Goal: Transaction & Acquisition: Purchase product/service

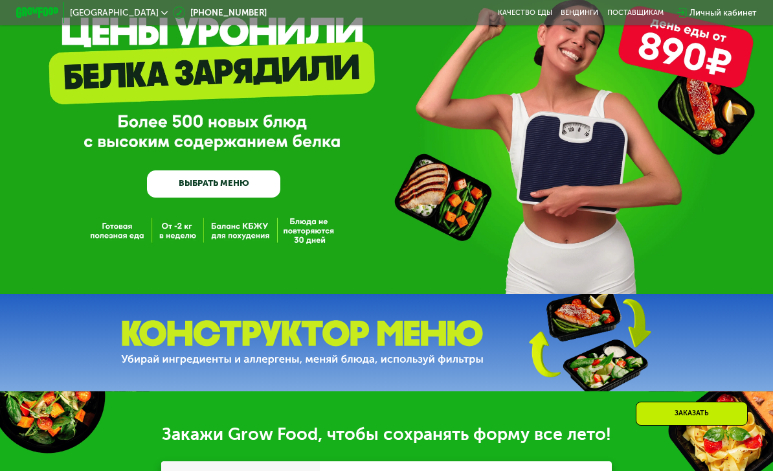
scroll to position [71, 0]
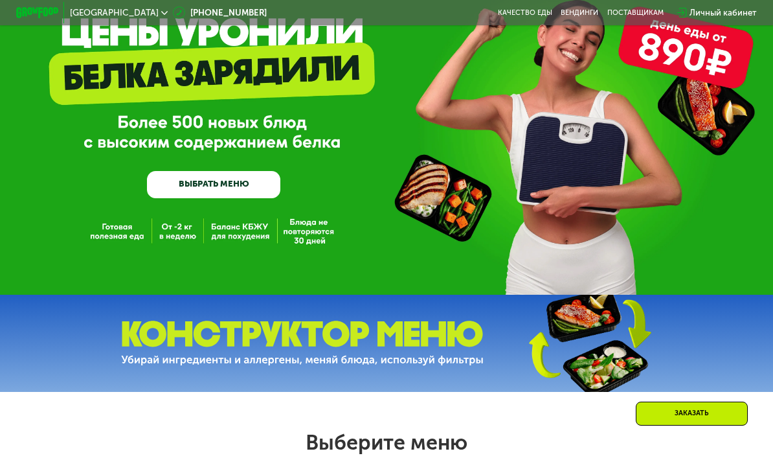
click at [252, 181] on link "ВЫБРАТЬ МЕНЮ" at bounding box center [213, 184] width 133 height 27
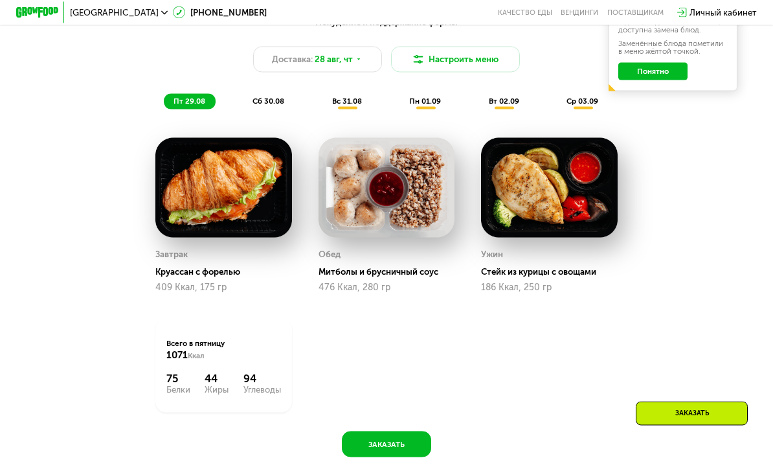
scroll to position [608, 0]
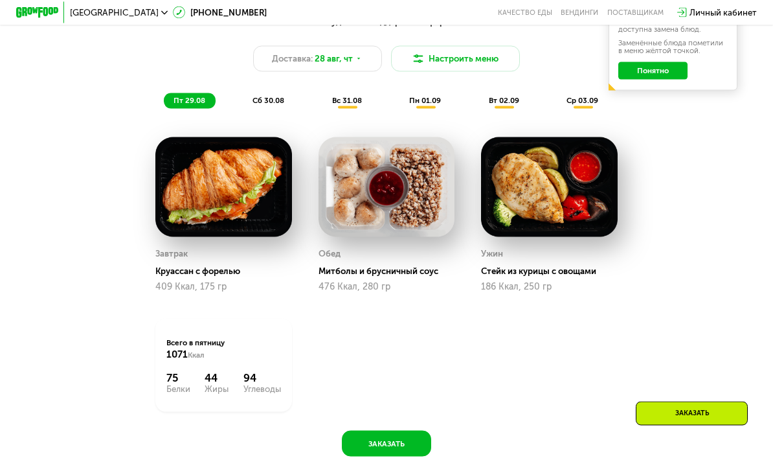
click at [322, 93] on div "сб 30.08" at bounding box center [347, 100] width 50 height 15
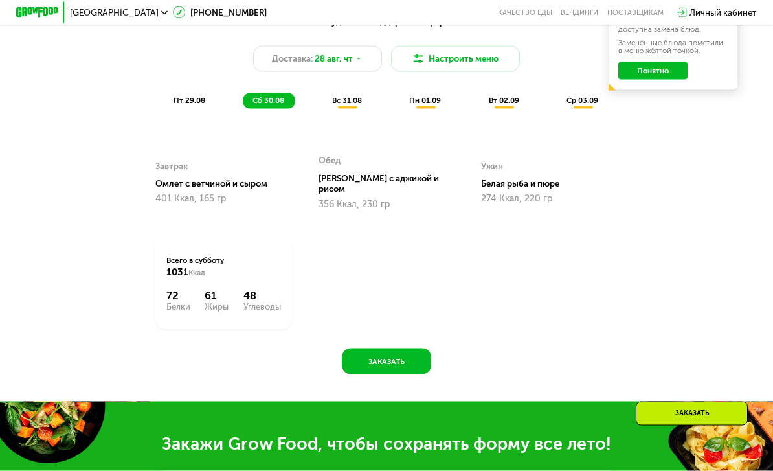
scroll to position [609, 0]
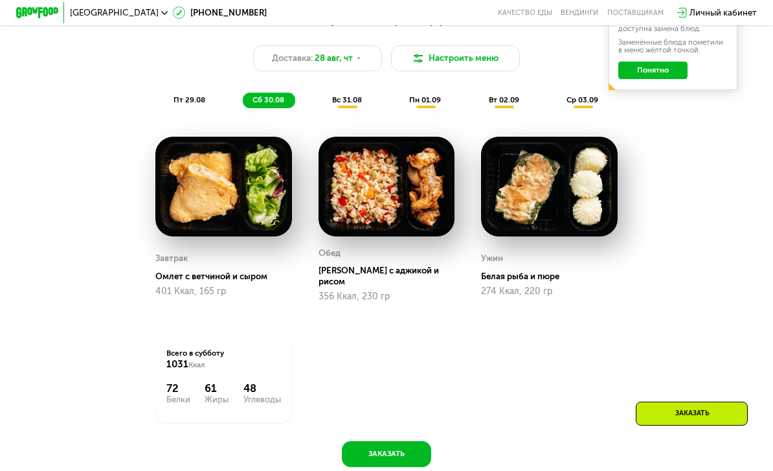
click at [350, 96] on span "вс 31.08" at bounding box center [347, 99] width 30 height 9
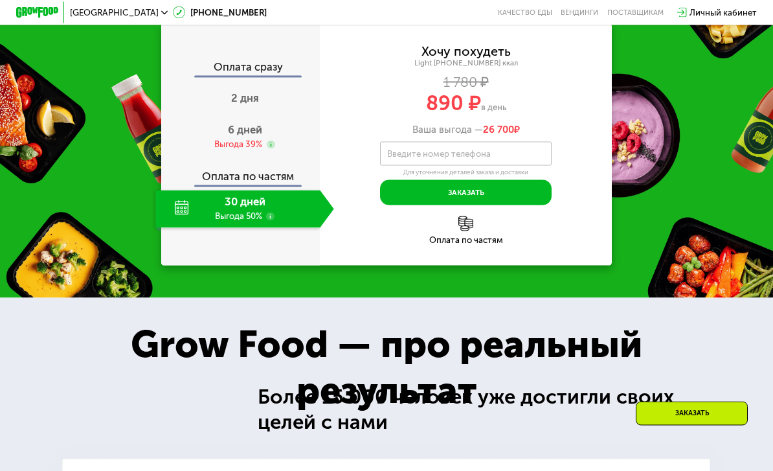
scroll to position [1144, 0]
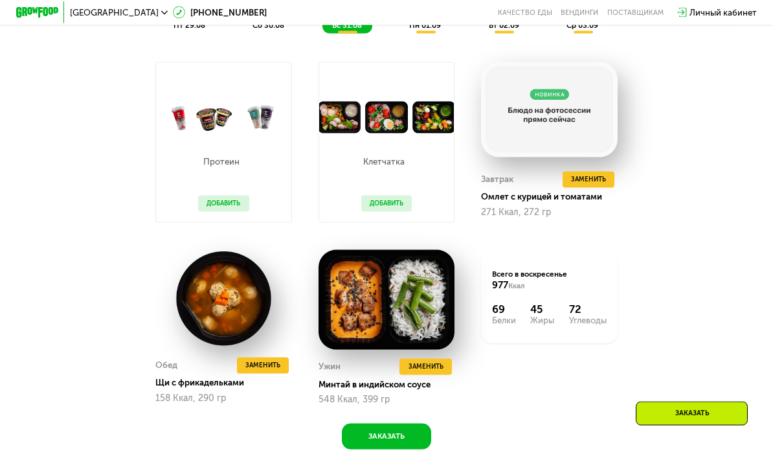
scroll to position [684, 0]
click at [447, 367] on button "Заменить" at bounding box center [425, 366] width 52 height 16
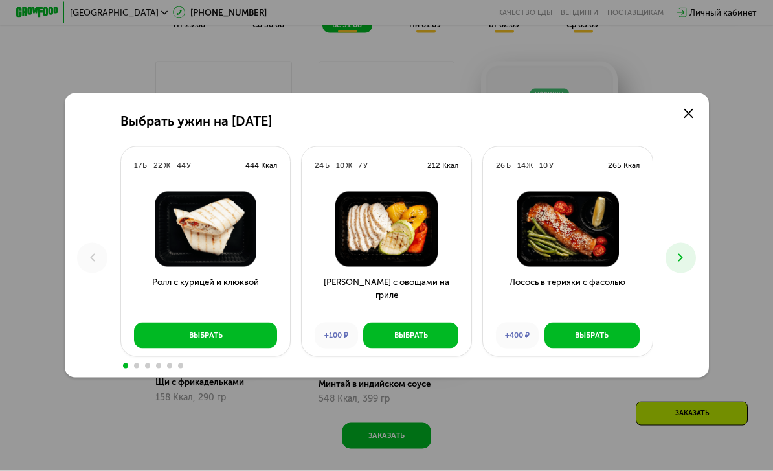
click at [695, 124] on link at bounding box center [688, 113] width 21 height 21
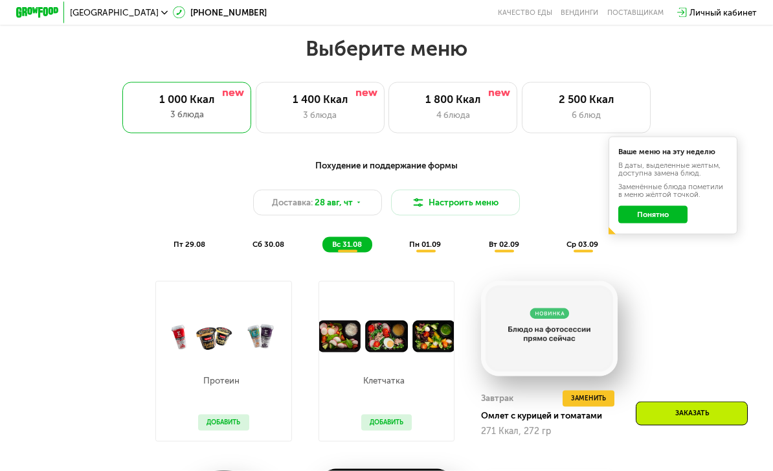
scroll to position [502, 0]
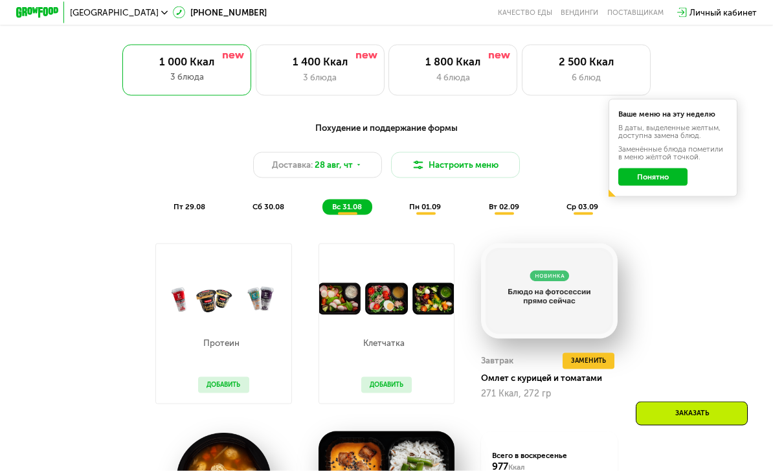
click at [678, 178] on button "Понятно" at bounding box center [652, 176] width 69 height 17
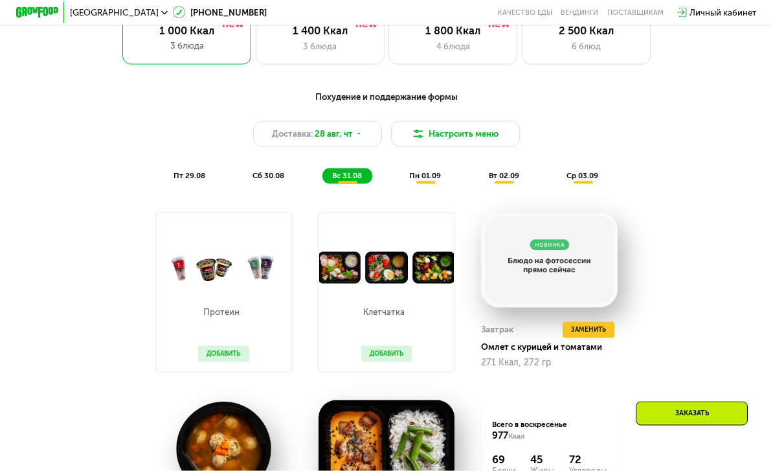
scroll to position [533, 0]
click at [479, 175] on div "пн 01.09" at bounding box center [504, 175] width 51 height 15
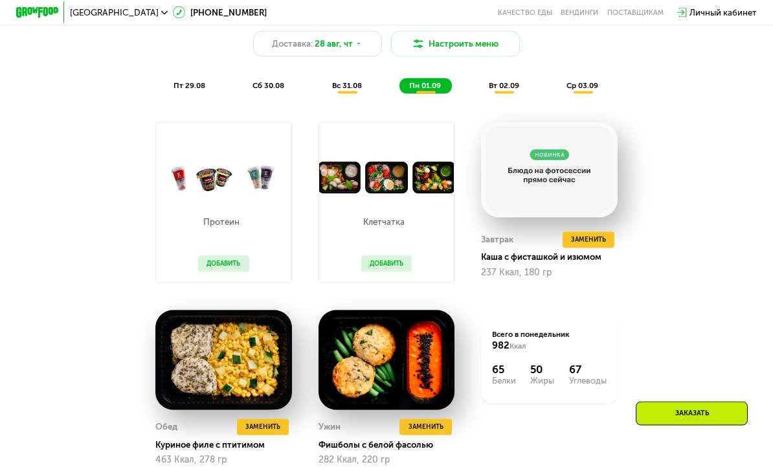
scroll to position [624, 0]
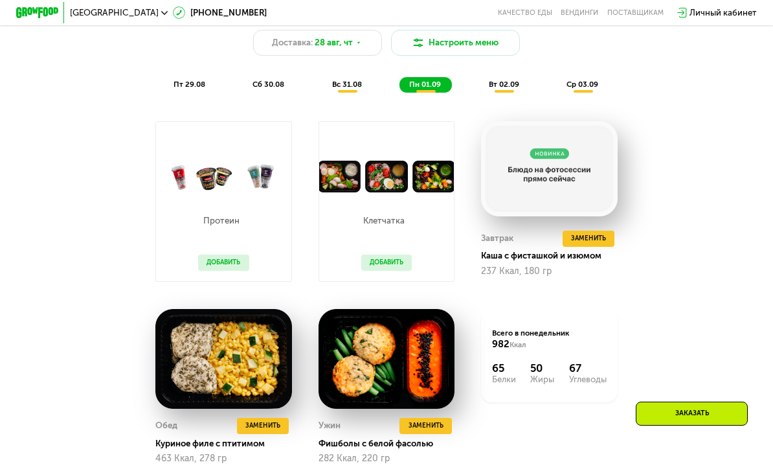
click at [601, 241] on span "Заменить" at bounding box center [588, 238] width 35 height 11
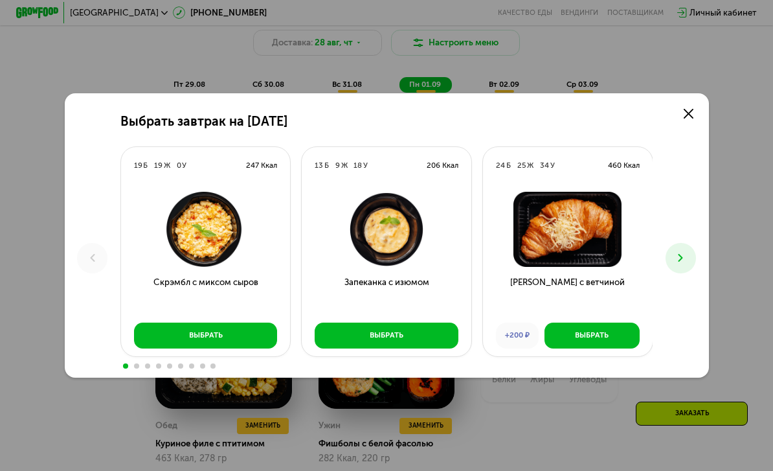
click at [697, 124] on link at bounding box center [688, 113] width 21 height 21
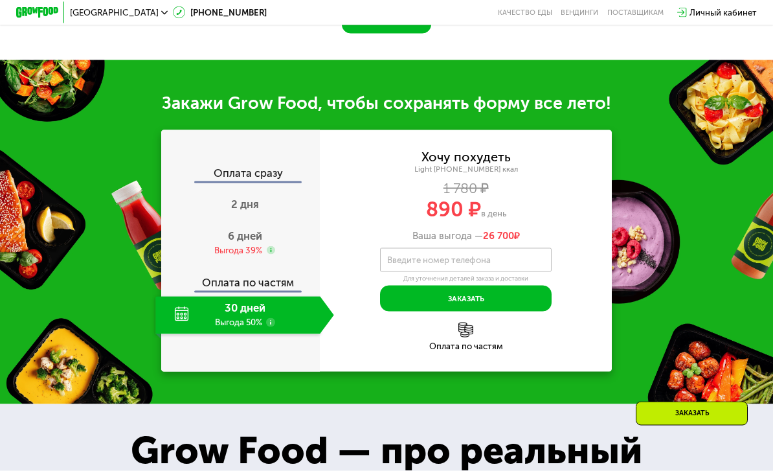
scroll to position [1103, 0]
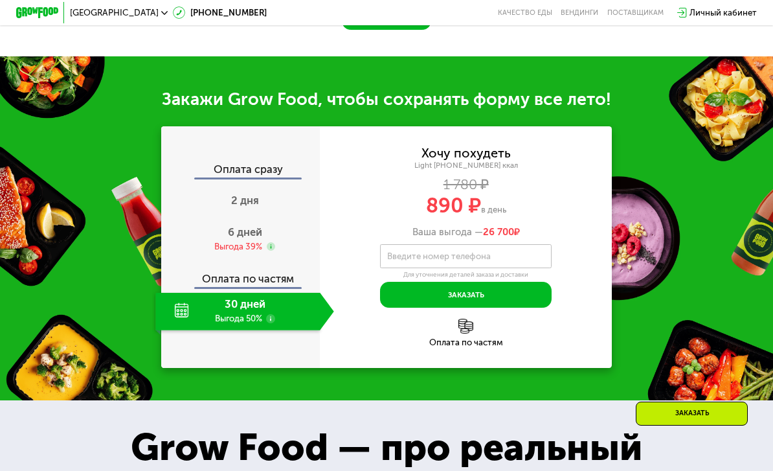
click at [249, 245] on div "Выгода 39%" at bounding box center [238, 247] width 48 height 12
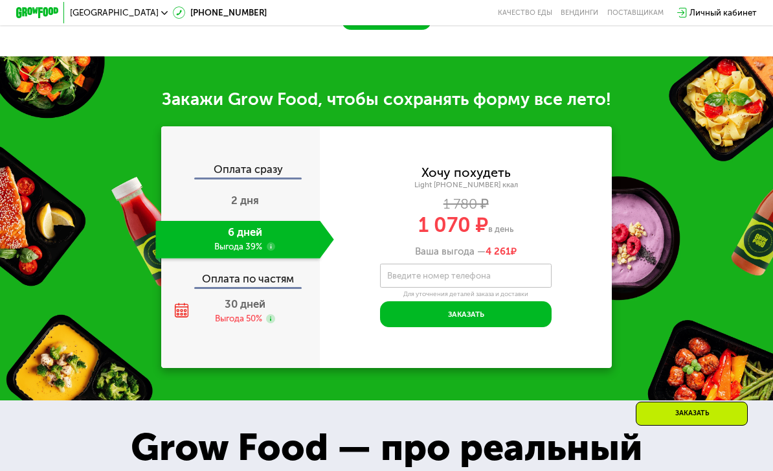
click at [270, 314] on use at bounding box center [270, 318] width 8 height 8
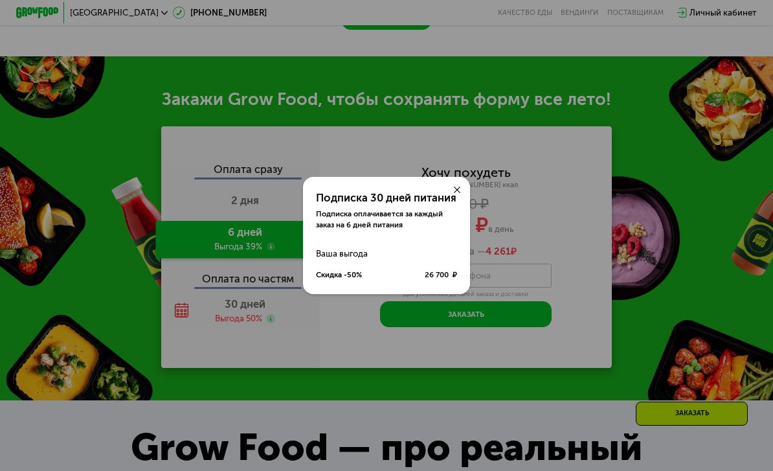
click at [459, 193] on use at bounding box center [457, 189] width 6 height 6
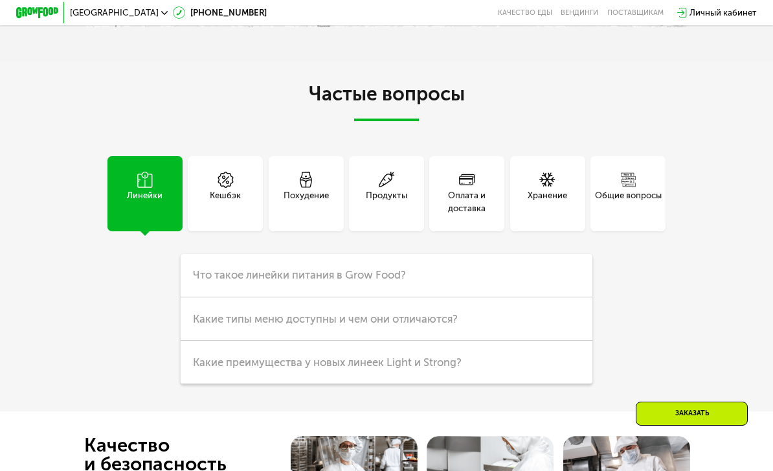
scroll to position [2717, 0]
click at [324, 194] on div "Похудение" at bounding box center [306, 201] width 45 height 26
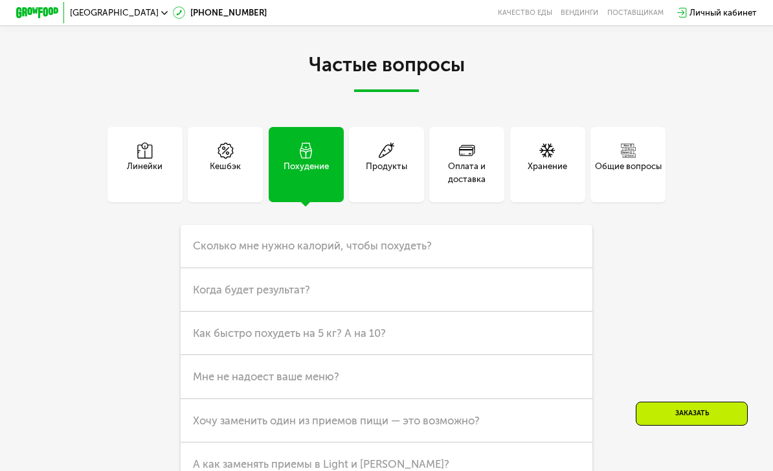
scroll to position [2766, 0]
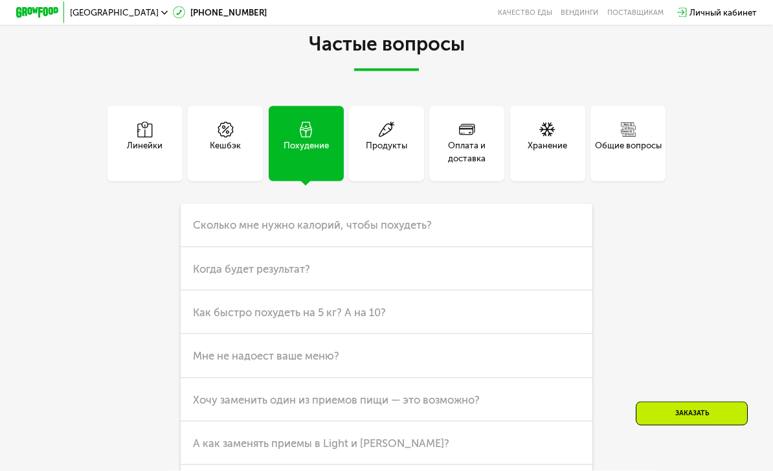
click at [560, 231] on h3 "Сколько мне нужно калорий, чтобы похудеть?" at bounding box center [387, 225] width 412 height 43
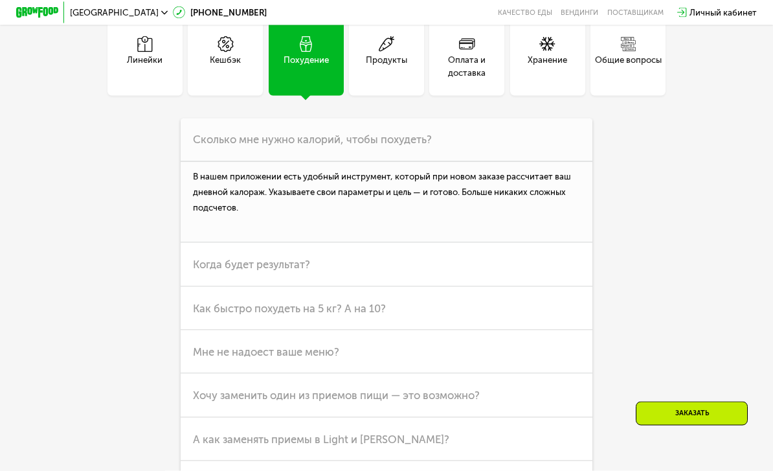
scroll to position [2853, 0]
click at [504, 276] on h3 "Когда будет результат?" at bounding box center [387, 263] width 412 height 43
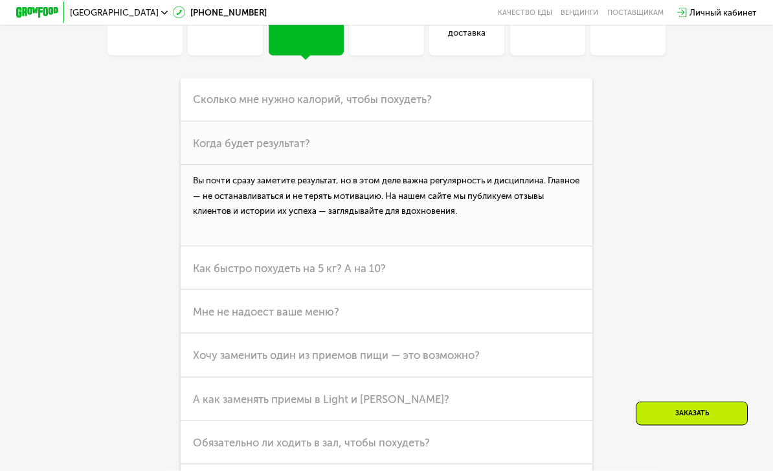
scroll to position [2893, 0]
click at [484, 279] on h3 "Как быстро похудеть на 5 кг? А на 10?" at bounding box center [387, 267] width 412 height 43
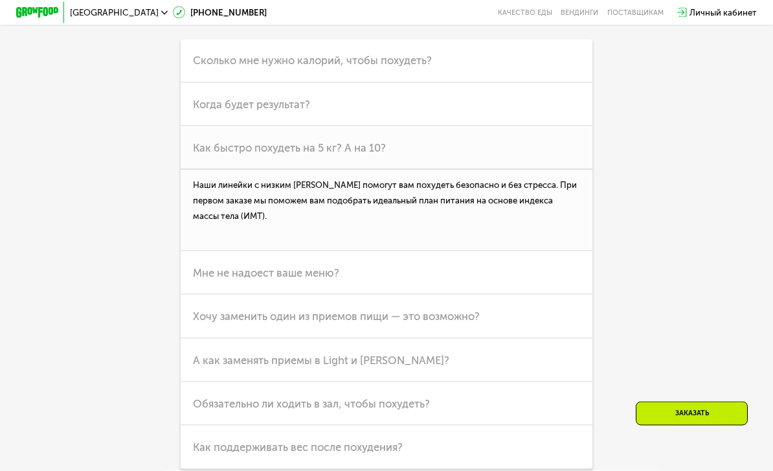
scroll to position [2931, 0]
click at [484, 283] on h3 "Мне не надоест ваше меню?" at bounding box center [387, 272] width 412 height 43
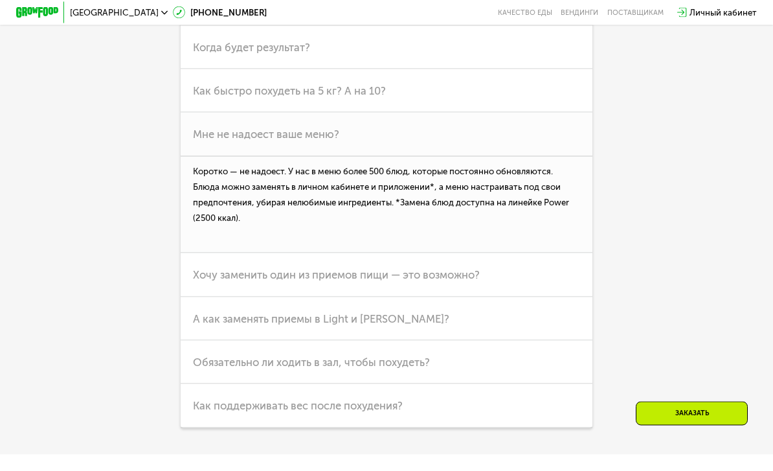
scroll to position [2988, 0]
click at [504, 280] on h3 "Хочу заменить один из приемов пищи — это возможно?" at bounding box center [387, 273] width 412 height 43
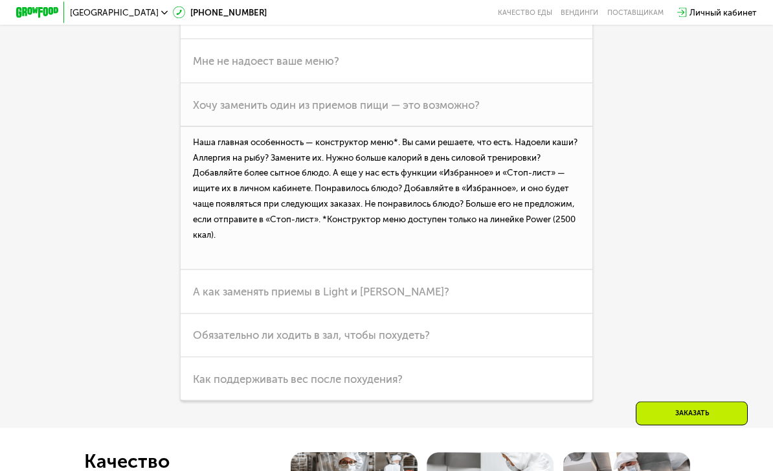
scroll to position [3062, 0]
click at [488, 289] on h3 "А как заменять приемы в Light и [PERSON_NAME]?" at bounding box center [387, 290] width 412 height 43
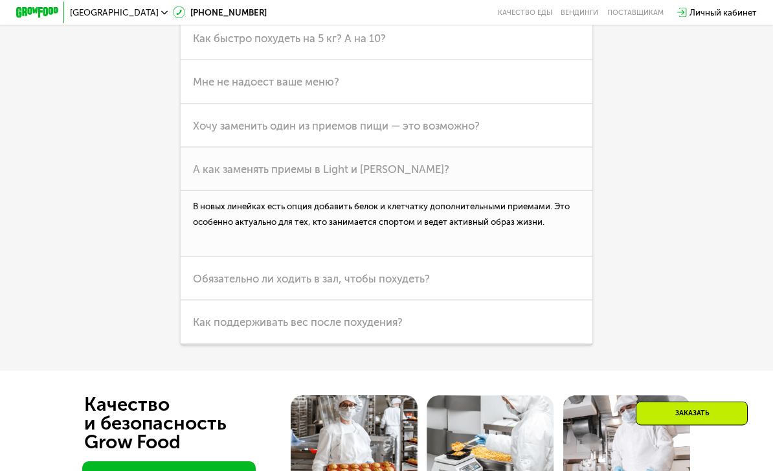
scroll to position [3042, 0]
click at [493, 289] on h3 "Обязательно ли ходить в зал, чтобы похудеть?" at bounding box center [387, 277] width 412 height 43
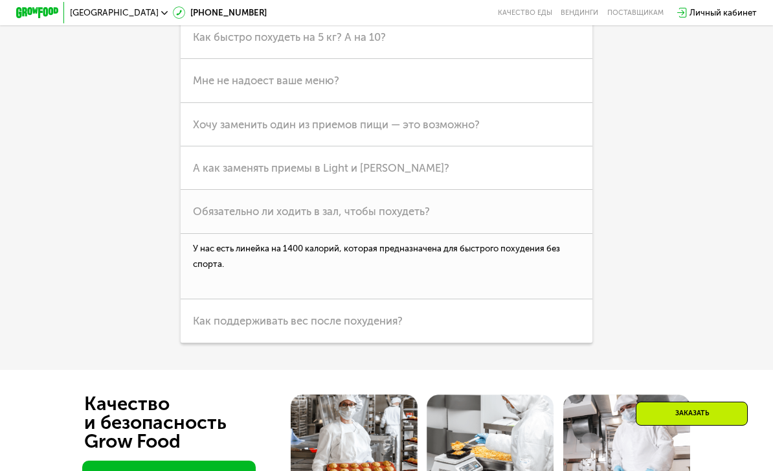
click at [476, 326] on h3 "Как поддерживать вес после похудения?" at bounding box center [387, 320] width 412 height 43
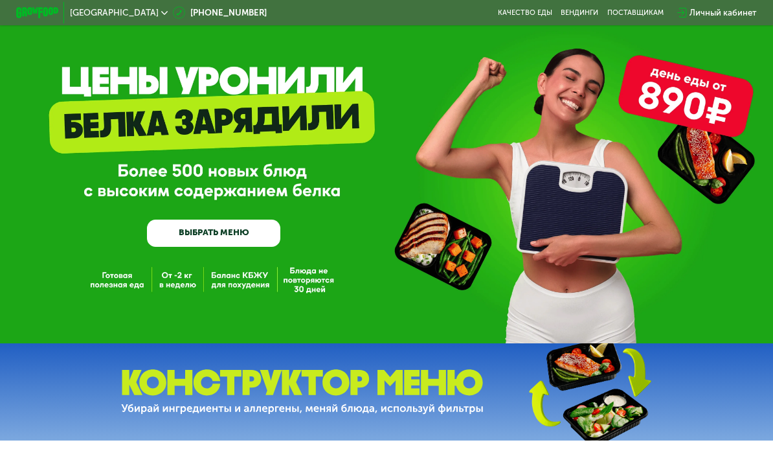
click at [262, 236] on link "ВЫБРАТЬ МЕНЮ" at bounding box center [213, 232] width 133 height 27
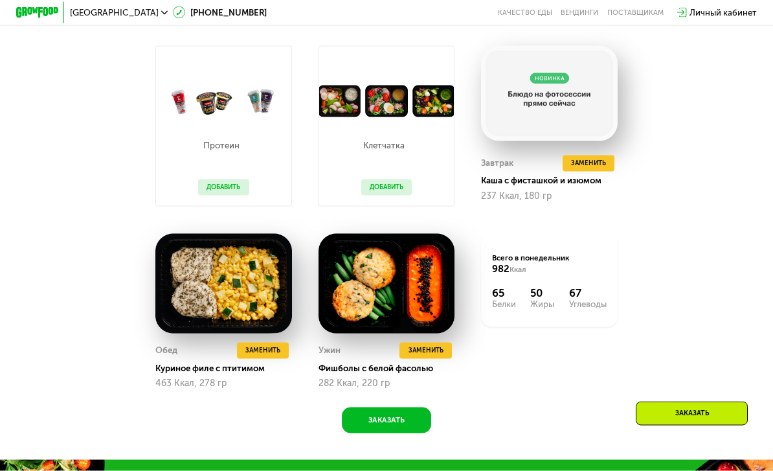
scroll to position [700, 0]
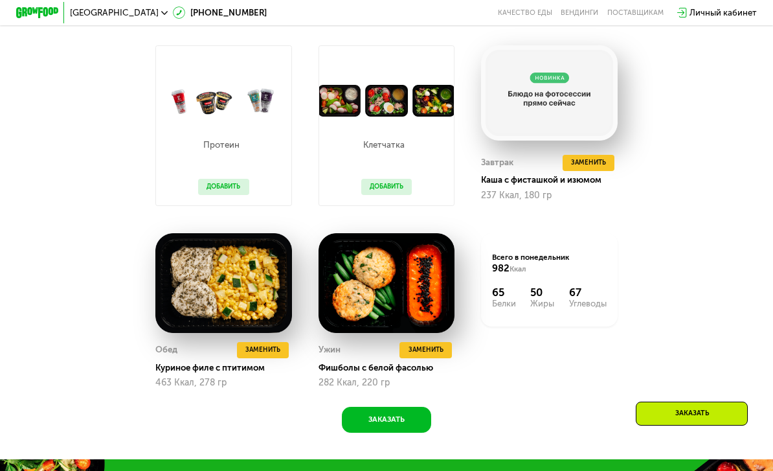
click at [444, 350] on button "Заменить" at bounding box center [425, 350] width 52 height 16
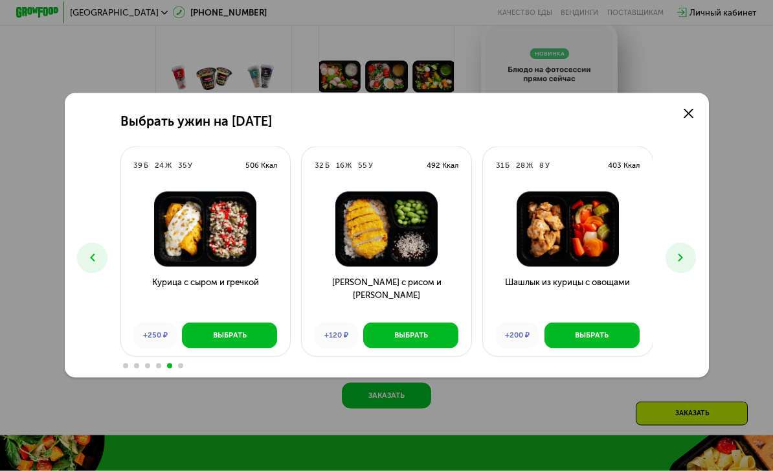
scroll to position [724, 0]
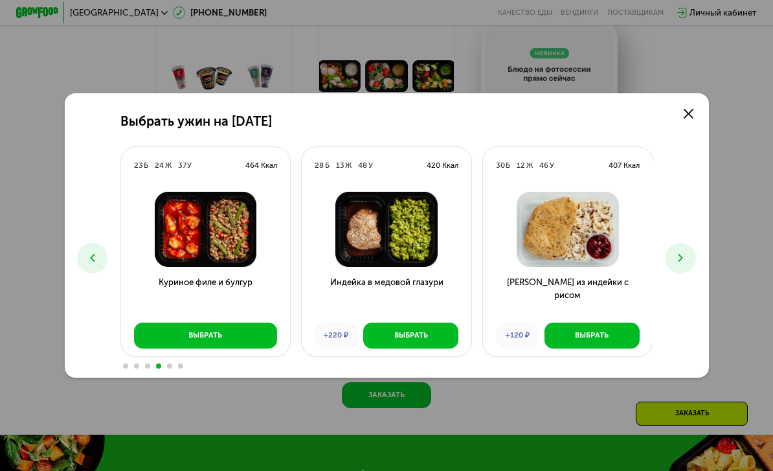
click at [260, 348] on button "Выбрать" at bounding box center [206, 335] width 144 height 26
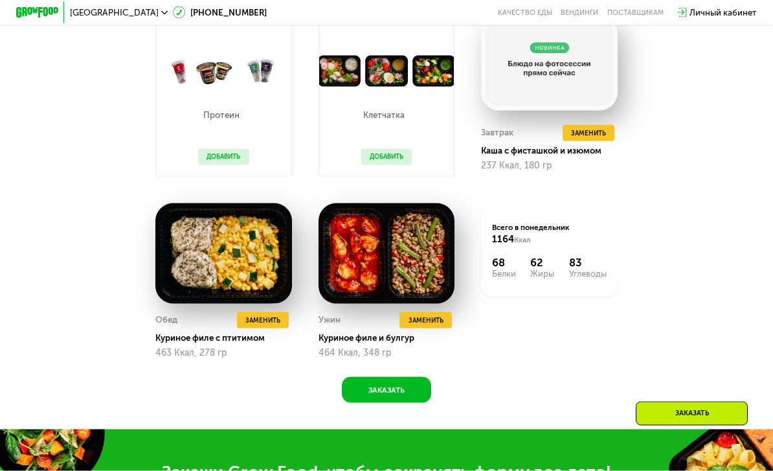
scroll to position [757, 0]
click at [278, 315] on span "Заменить" at bounding box center [262, 320] width 35 height 11
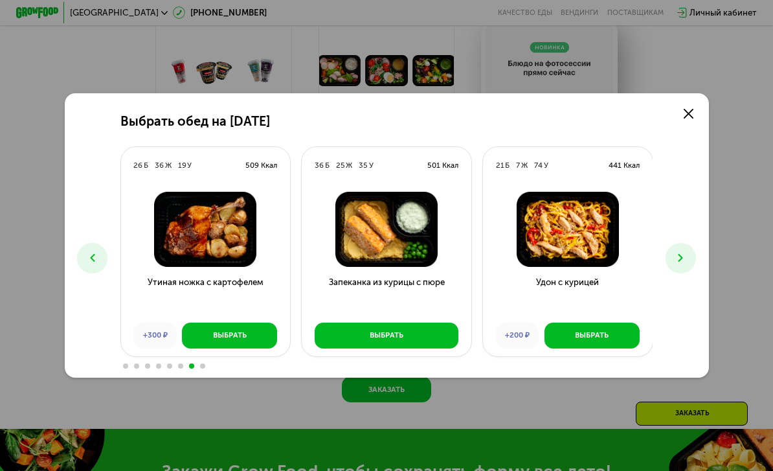
click at [443, 348] on button "Выбрать" at bounding box center [387, 335] width 144 height 26
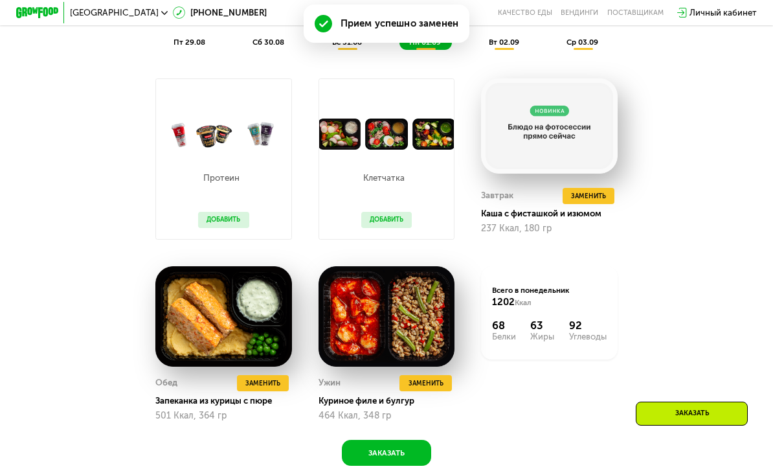
scroll to position [692, 0]
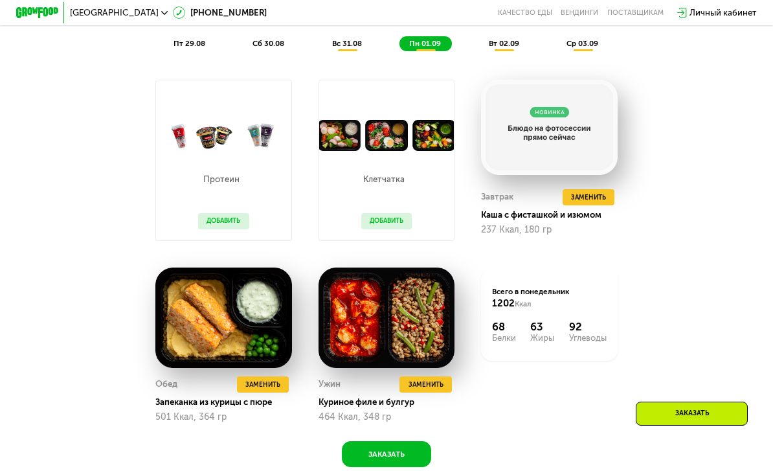
click at [596, 195] on span "Заменить" at bounding box center [588, 197] width 35 height 11
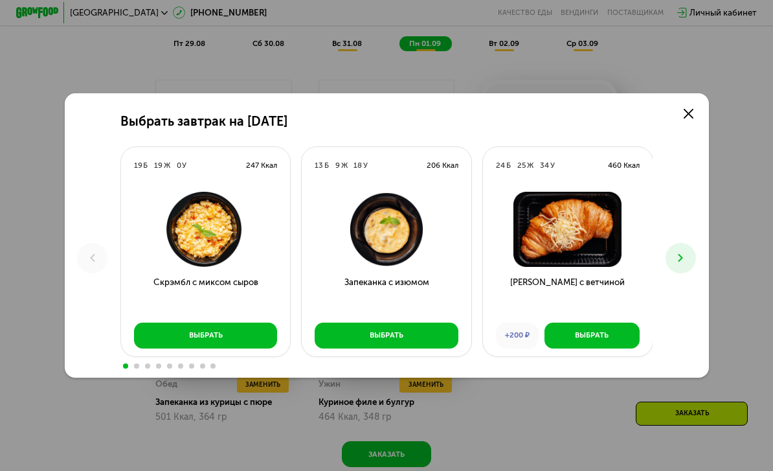
click at [253, 348] on button "Выбрать" at bounding box center [206, 335] width 144 height 26
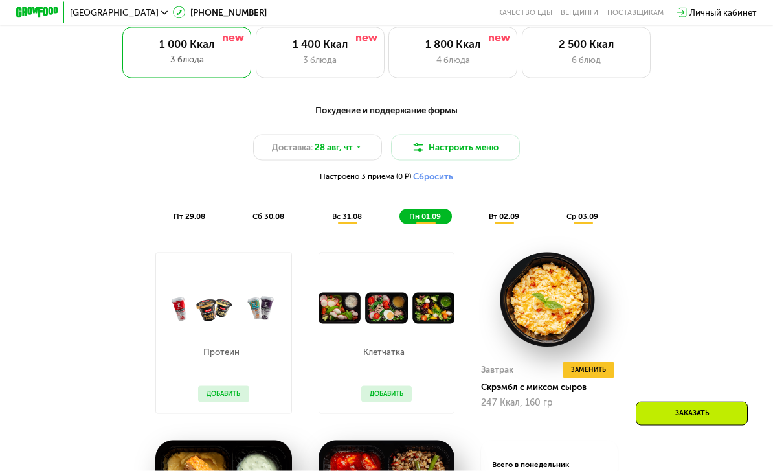
click at [482, 147] on button "Настроить меню" at bounding box center [455, 148] width 129 height 26
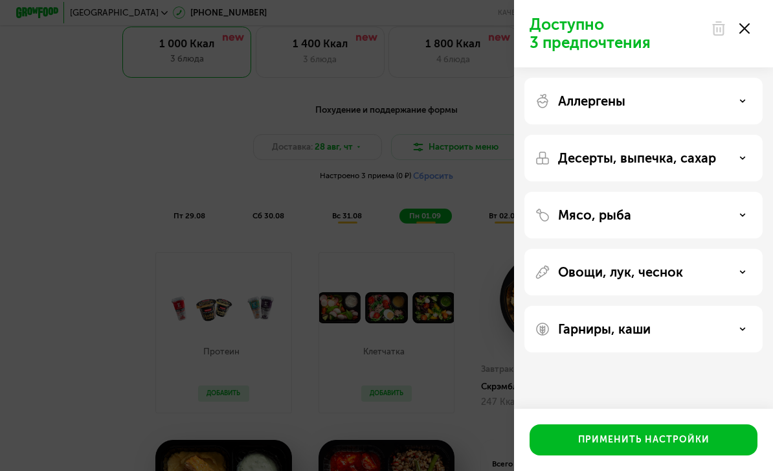
click at [735, 108] on div "Аллергены" at bounding box center [644, 101] width 218 height 16
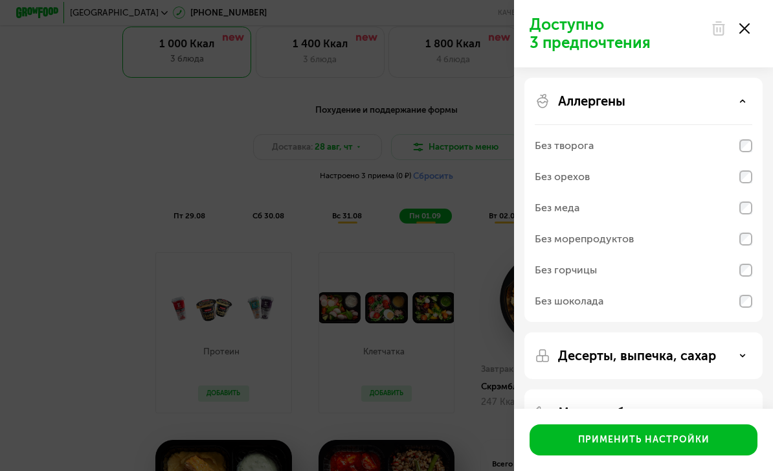
click at [758, 26] on div "Доступно 3 предпочтения" at bounding box center [643, 33] width 259 height 67
click at [745, 30] on icon at bounding box center [744, 28] width 10 height 10
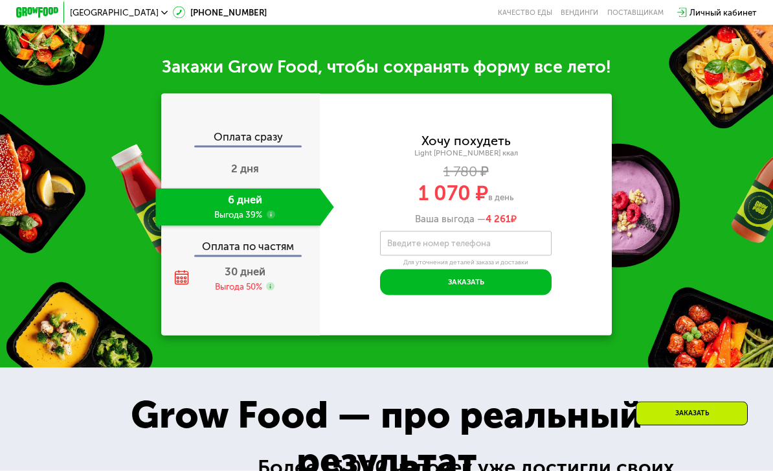
scroll to position [1164, 0]
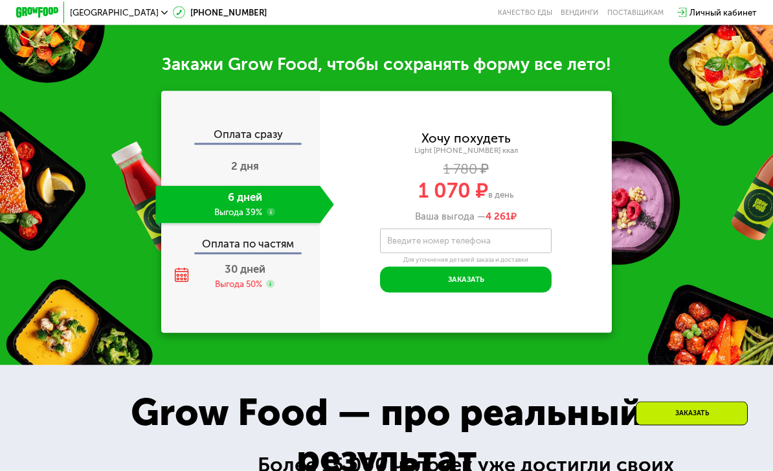
click at [261, 278] on div "Выгода 50%" at bounding box center [238, 284] width 47 height 12
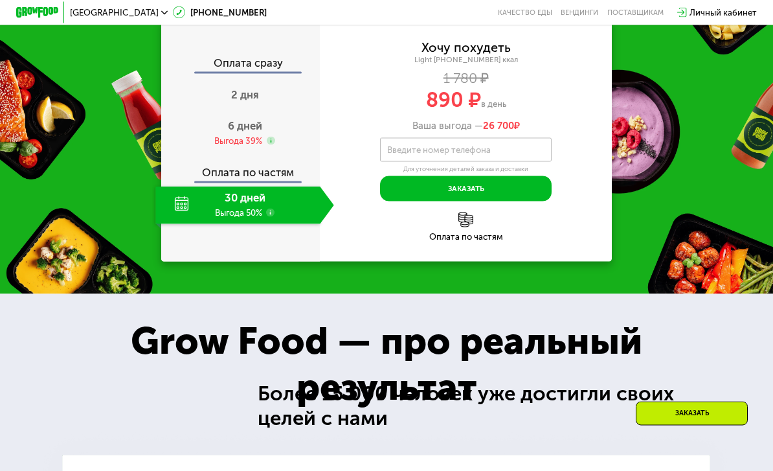
scroll to position [1237, 0]
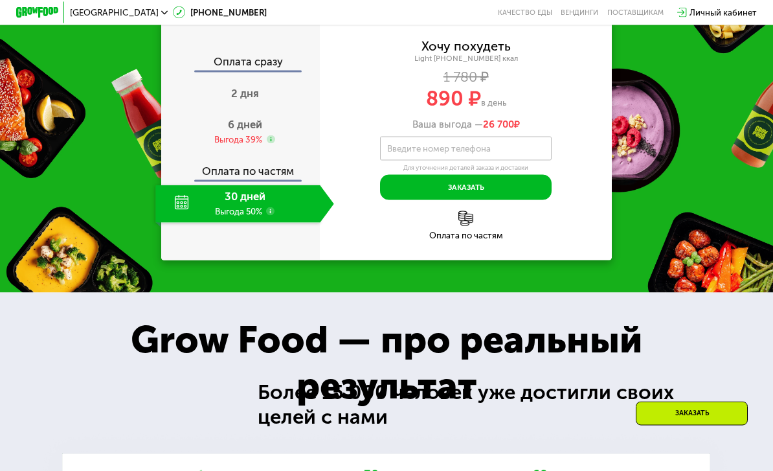
click at [472, 218] on img at bounding box center [465, 218] width 15 height 15
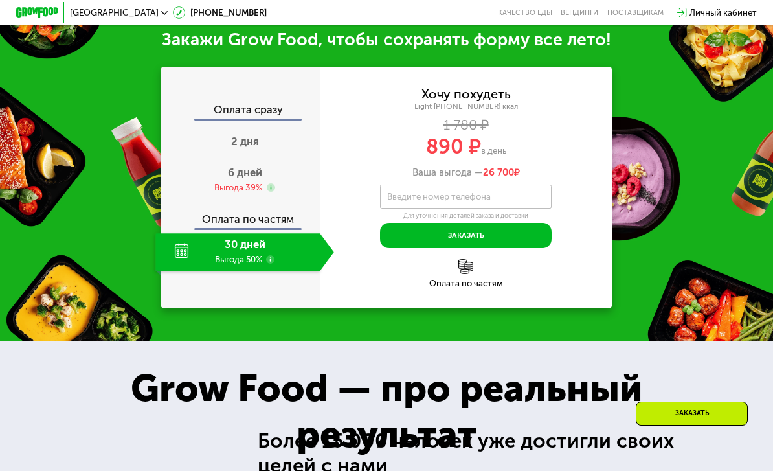
scroll to position [1187, 0]
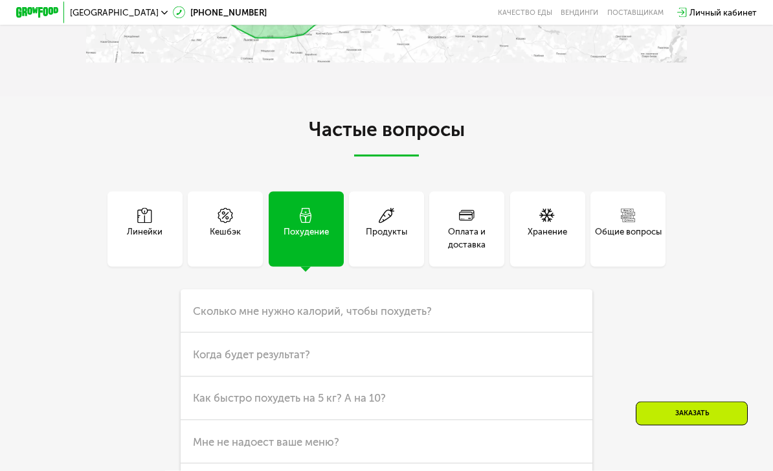
click at [493, 239] on div "Оплата и доставка" at bounding box center [466, 238] width 75 height 26
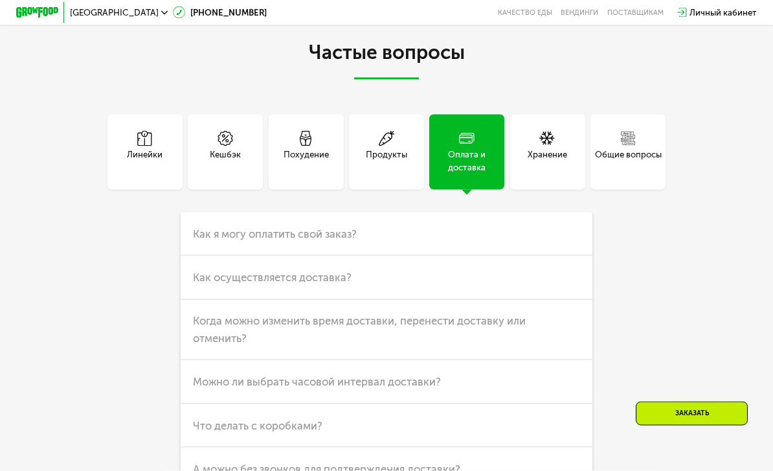
scroll to position [2786, 0]
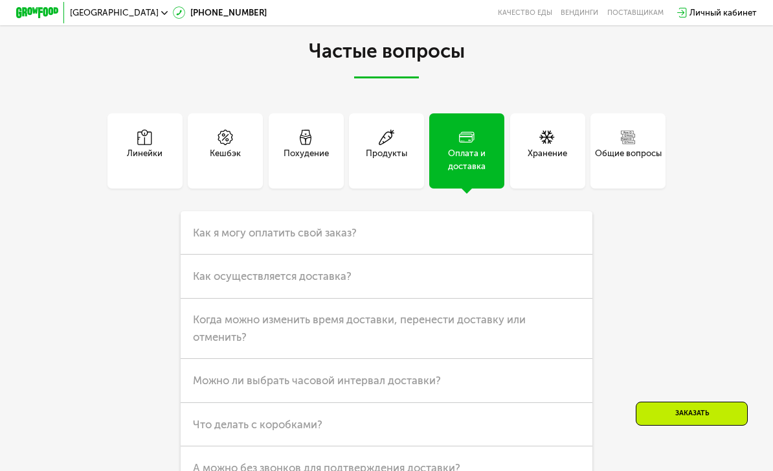
click at [495, 280] on h3 "Как осуществляется доставка?" at bounding box center [387, 275] width 412 height 43
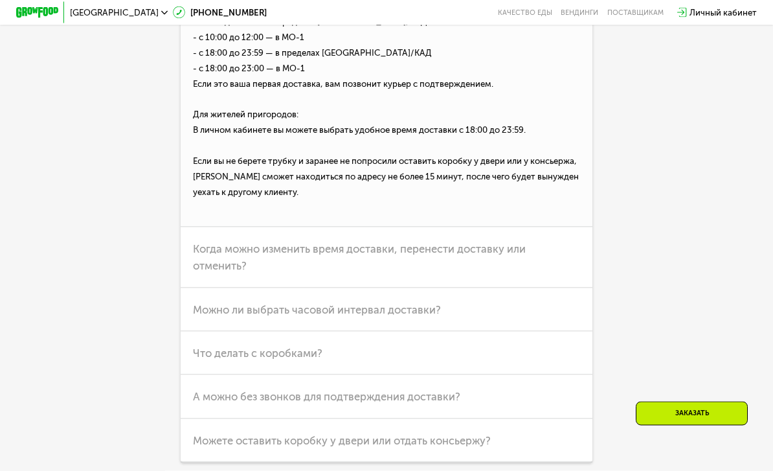
scroll to position [3093, 0]
click at [534, 251] on h3 "Когда можно изменить время доставки, перенести доставку или отменить?" at bounding box center [387, 257] width 412 height 61
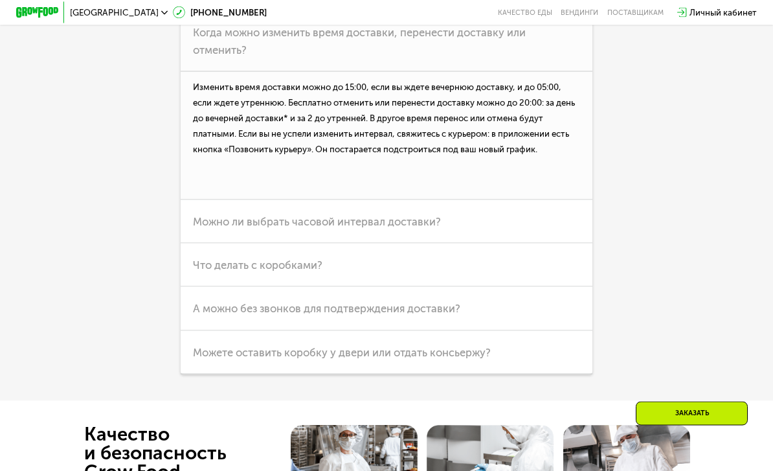
scroll to position [3073, 0]
click at [513, 225] on h3 "Можно ли выбрать часовой интервал доставки?" at bounding box center [387, 220] width 412 height 43
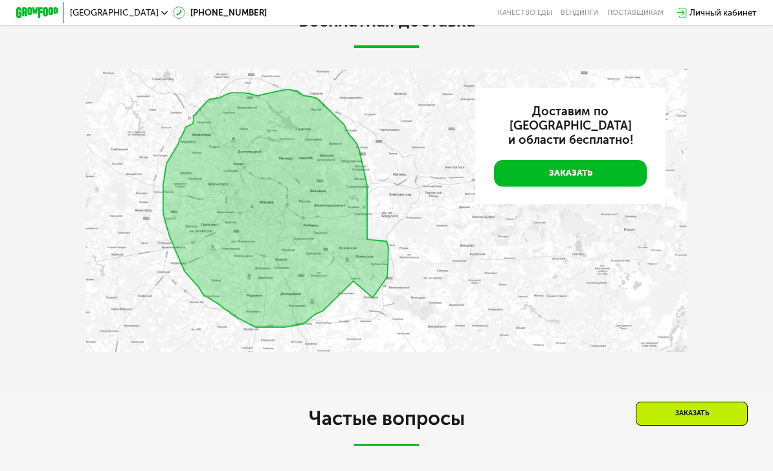
scroll to position [2418, 0]
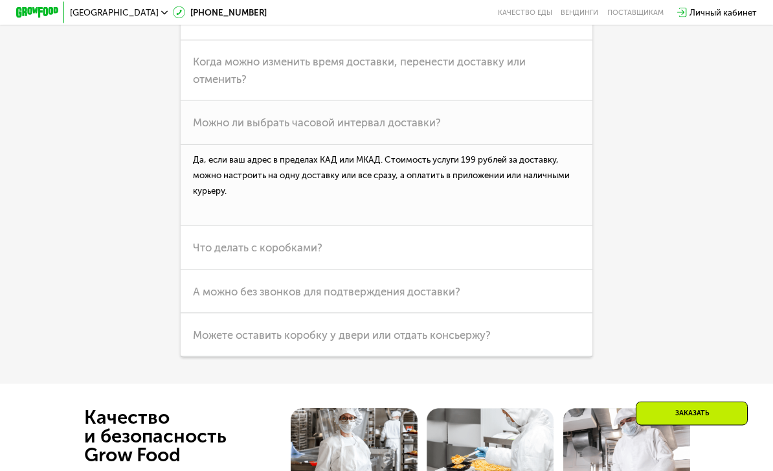
click at [549, 241] on h3 "Что делать с коробками?" at bounding box center [387, 247] width 412 height 43
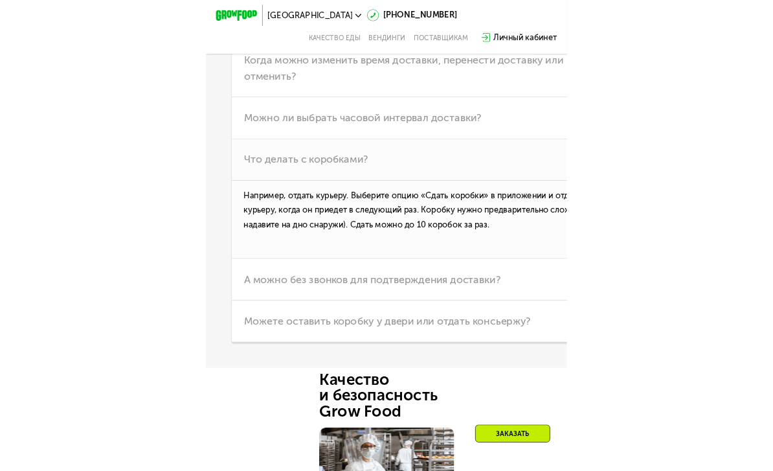
scroll to position [3071, 0]
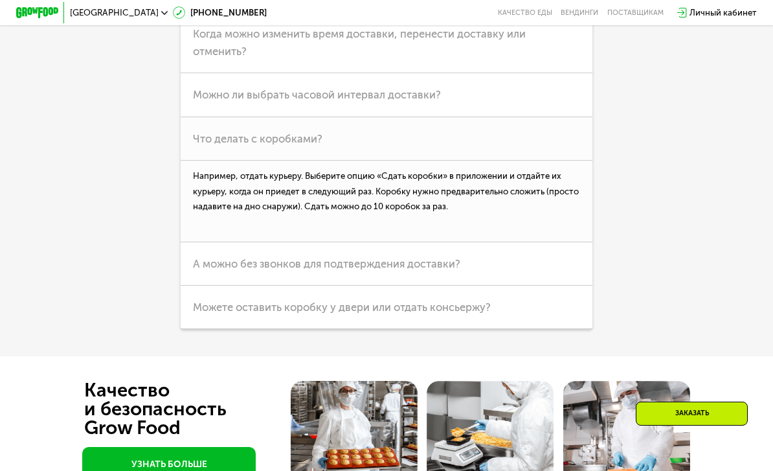
click at [442, 261] on span "А можно без звонков для подтверждения доставки?" at bounding box center [326, 263] width 267 height 13
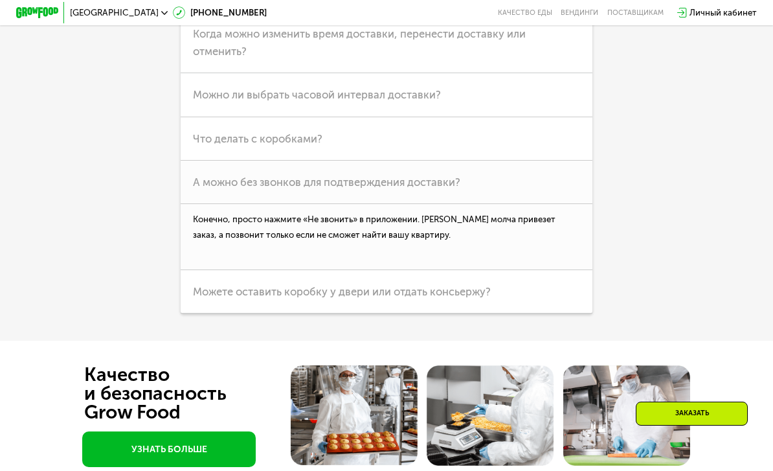
click at [500, 287] on h3 "Можете оставить коробку у двери или отдать консьержу?" at bounding box center [387, 291] width 412 height 43
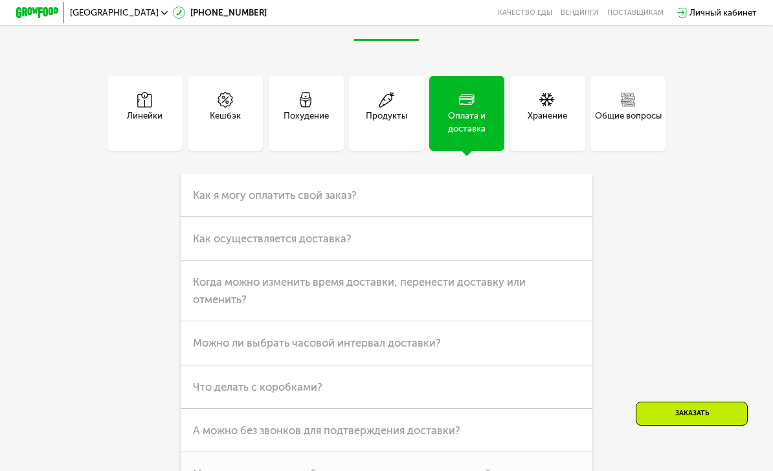
scroll to position [2825, 0]
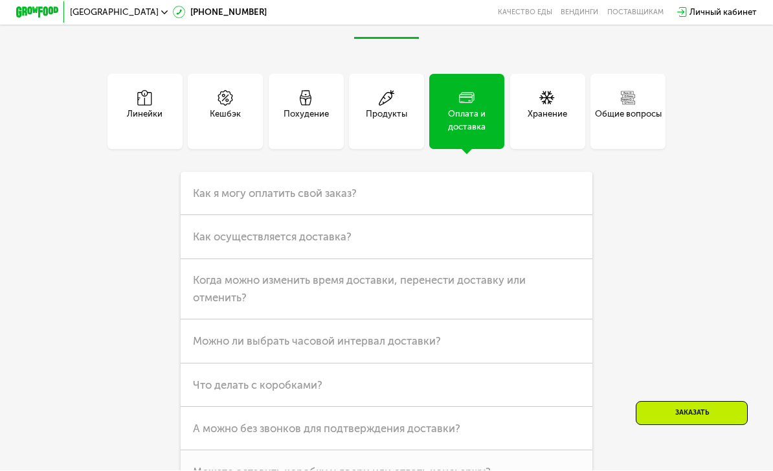
click at [161, 98] on div "Линейки" at bounding box center [144, 111] width 75 height 75
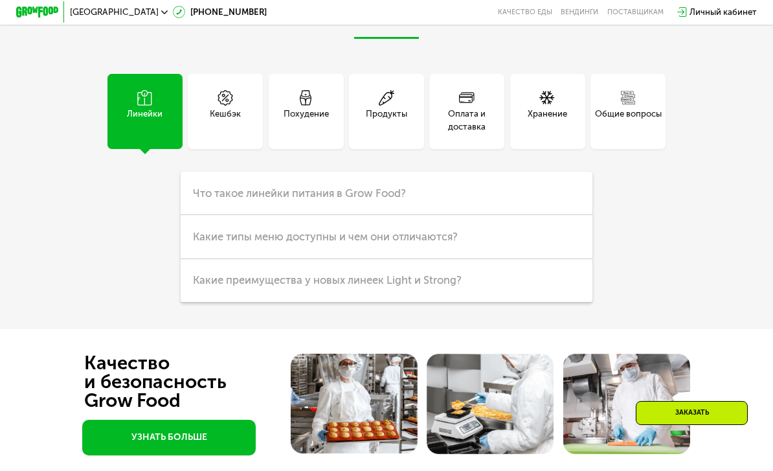
scroll to position [2825, 0]
click at [440, 245] on h3 "Какие типы меню доступны и чем они отличаются?" at bounding box center [387, 236] width 412 height 43
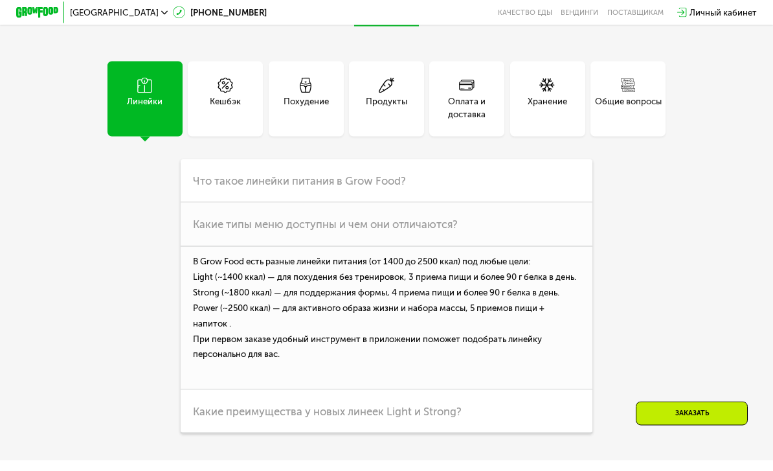
scroll to position [2838, 0]
click at [240, 100] on div "Кешбэк" at bounding box center [225, 108] width 31 height 26
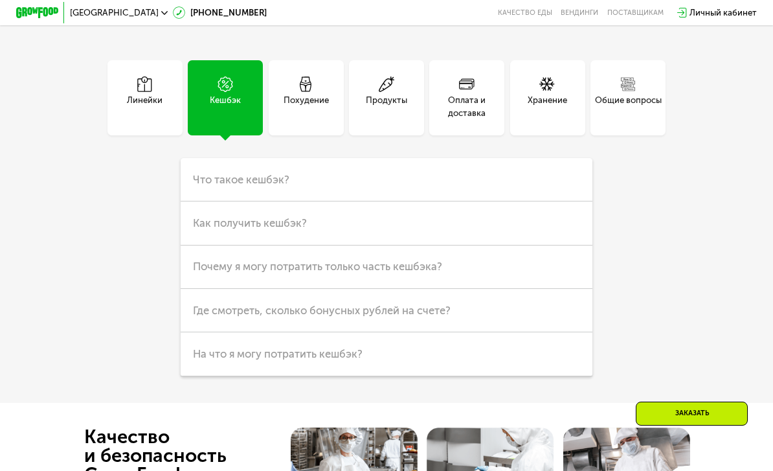
click at [163, 102] on div "Линейки" at bounding box center [145, 107] width 36 height 26
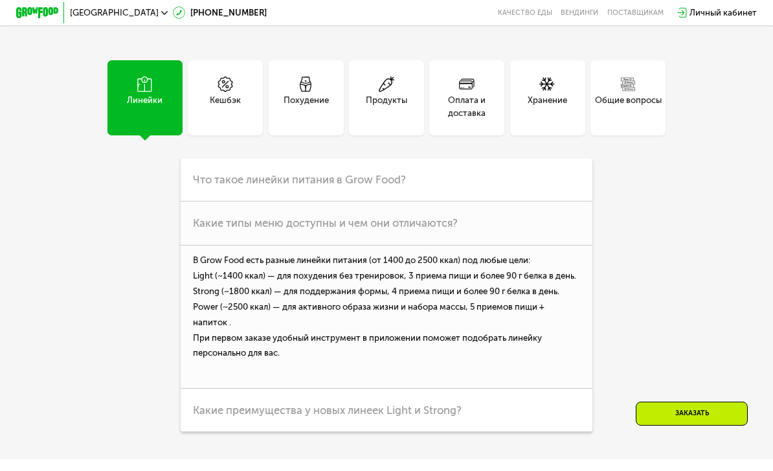
click at [317, 403] on span "Какие преимущества у новых линеек Light и Strong?" at bounding box center [327, 409] width 269 height 13
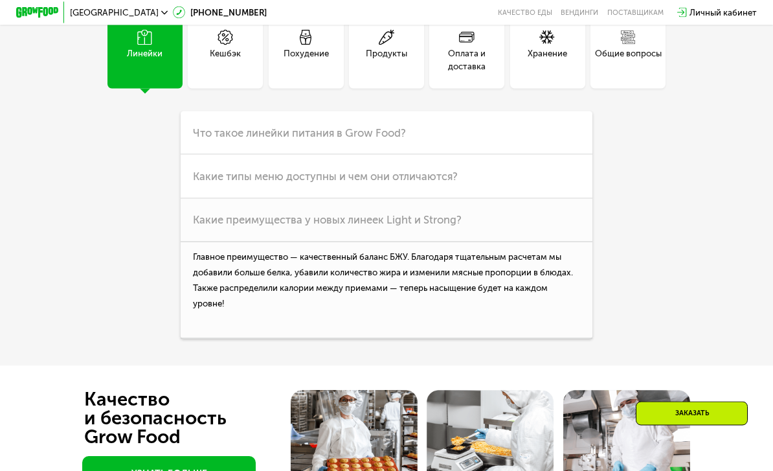
scroll to position [2886, 0]
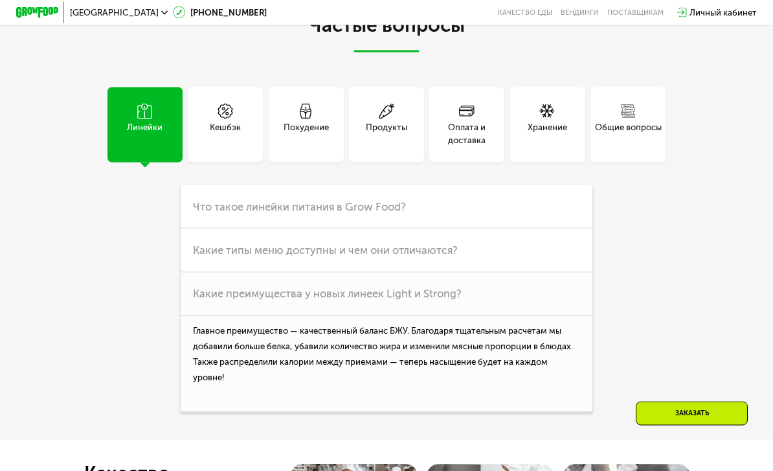
click at [311, 107] on use at bounding box center [306, 112] width 12 height 16
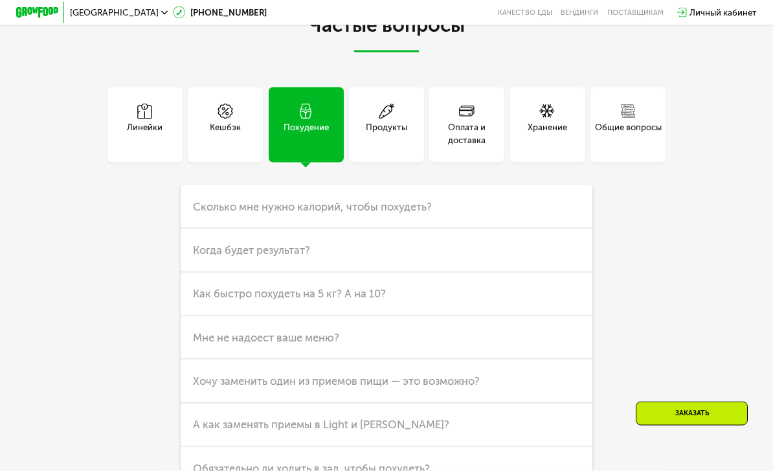
scroll to position [2812, 0]
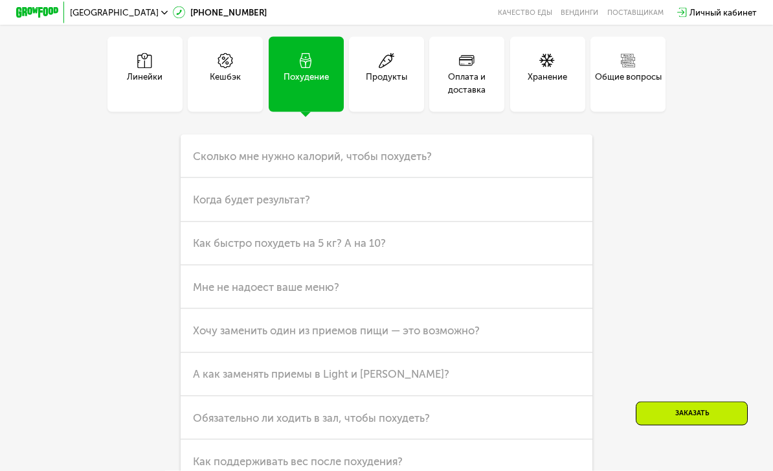
click at [558, 157] on h3 "Сколько мне нужно калорий, чтобы похудеть?" at bounding box center [387, 156] width 412 height 43
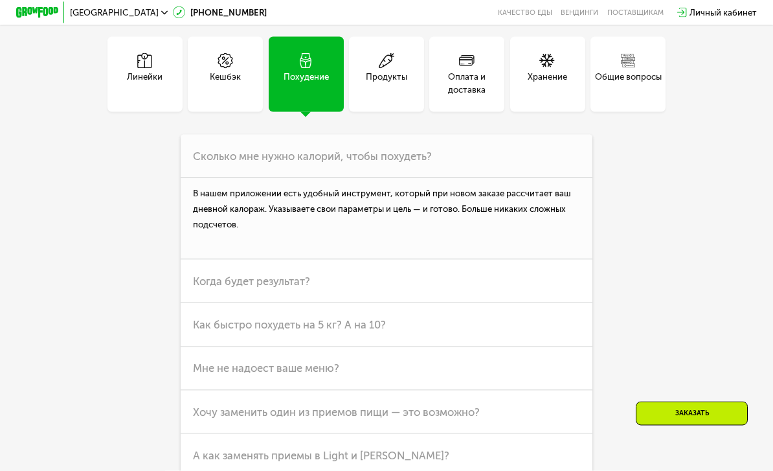
scroll to position [2863, 0]
click at [553, 155] on h3 "Сколько мне нужно калорий, чтобы похудеть?" at bounding box center [387, 155] width 412 height 43
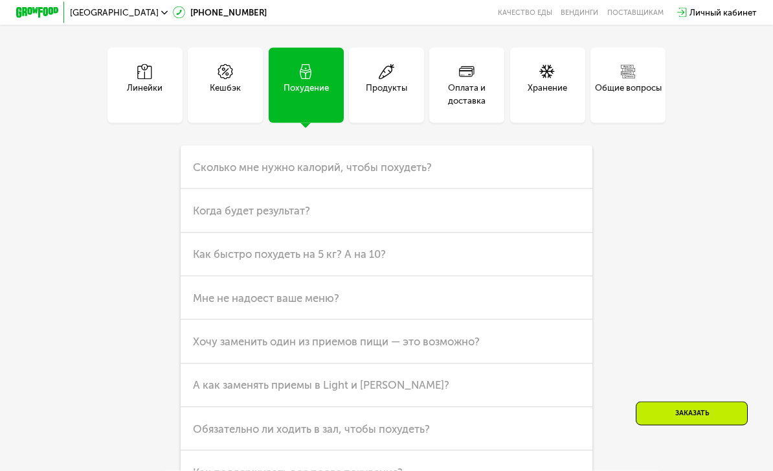
click at [395, 87] on div "Продукты" at bounding box center [386, 95] width 41 height 26
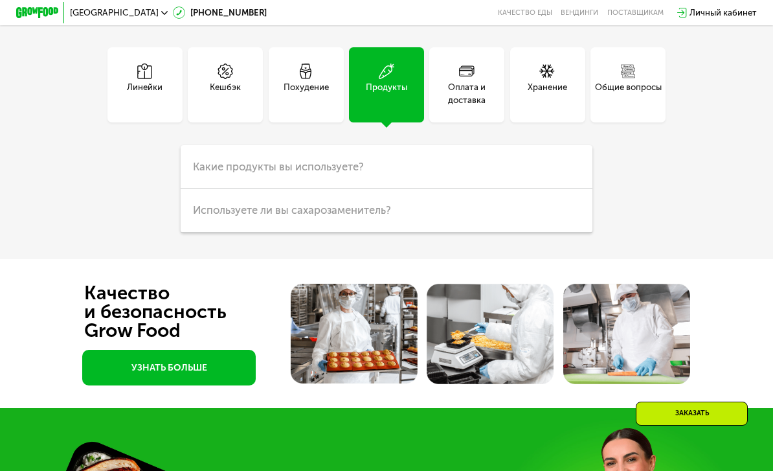
click at [482, 164] on h3 "Какие продукты вы используете?" at bounding box center [387, 166] width 412 height 43
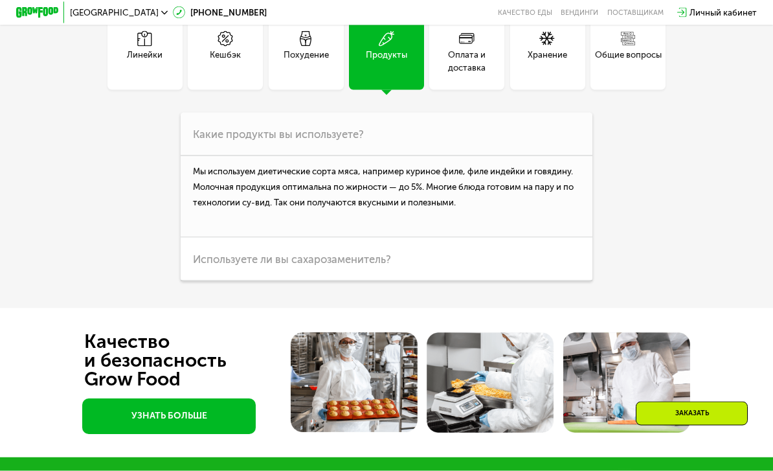
scroll to position [2885, 0]
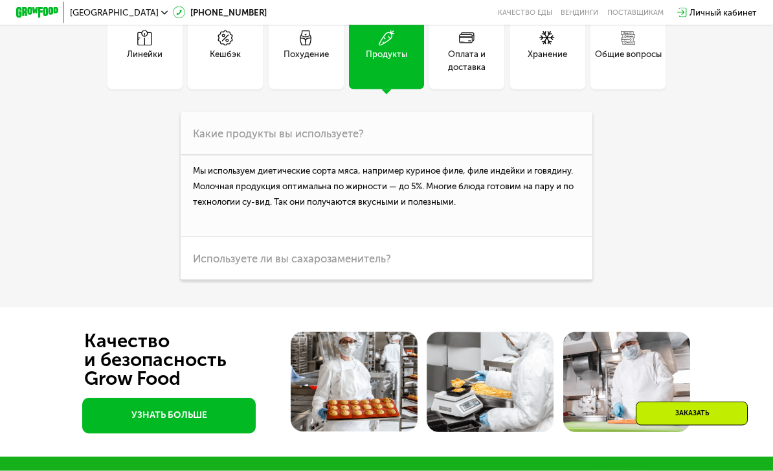
click at [524, 258] on h3 "Используете ли вы сахарозаменитель?" at bounding box center [387, 258] width 412 height 43
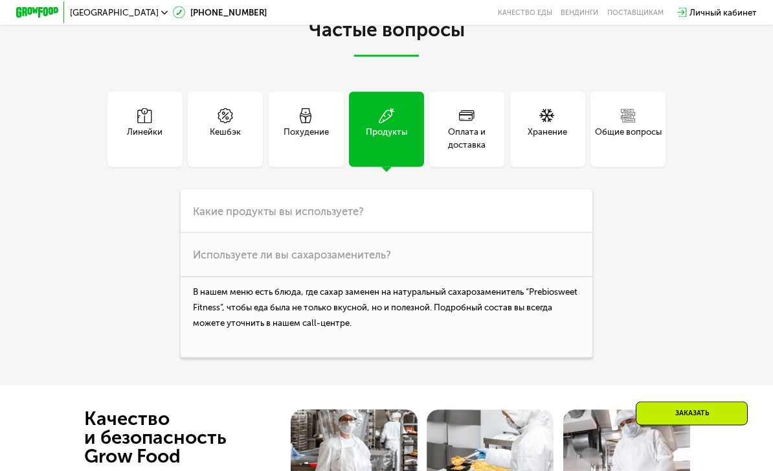
scroll to position [2797, 0]
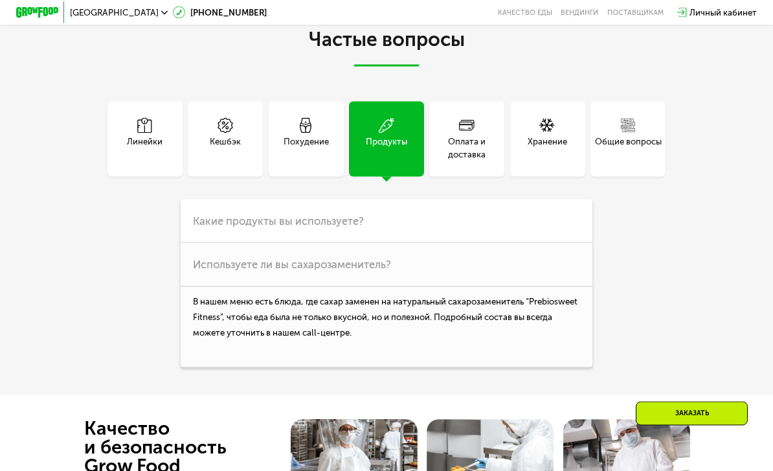
click at [488, 140] on div "Оплата и доставка" at bounding box center [466, 148] width 75 height 26
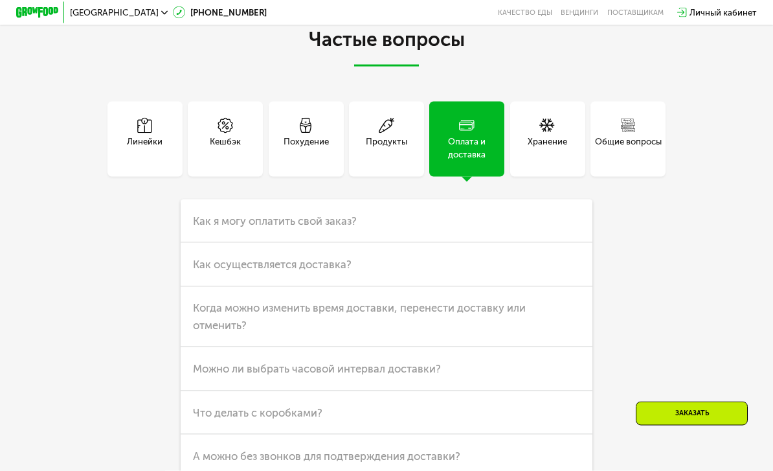
scroll to position [2798, 0]
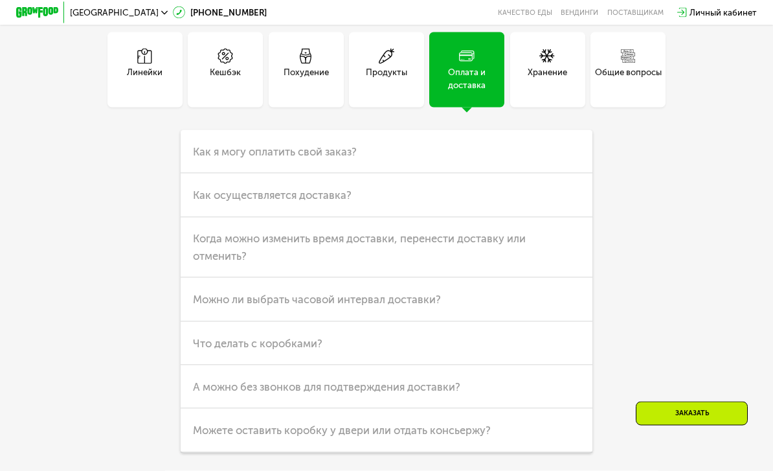
click at [551, 149] on h3 "Как я могу оплатить свой заказ?" at bounding box center [387, 151] width 412 height 43
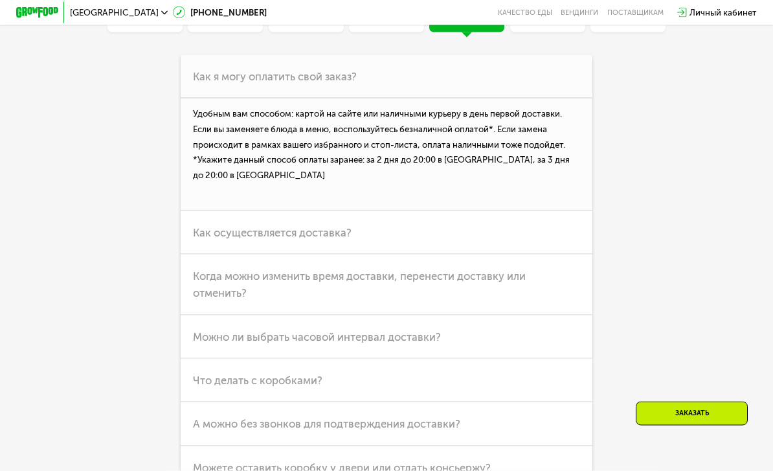
scroll to position [2942, 0]
click at [559, 243] on h3 "Как осуществляется доставка?" at bounding box center [387, 231] width 412 height 43
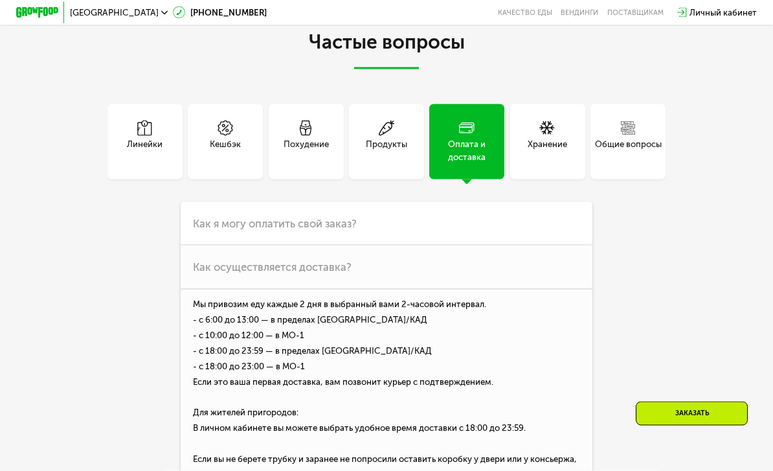
click at [558, 146] on div "Хранение" at bounding box center [547, 151] width 39 height 26
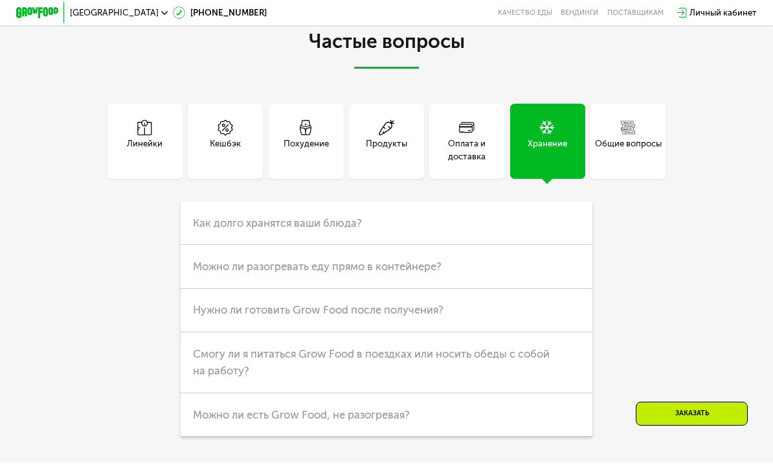
click at [560, 222] on h3 "Как долго хранятся ваши блюда?" at bounding box center [387, 222] width 412 height 43
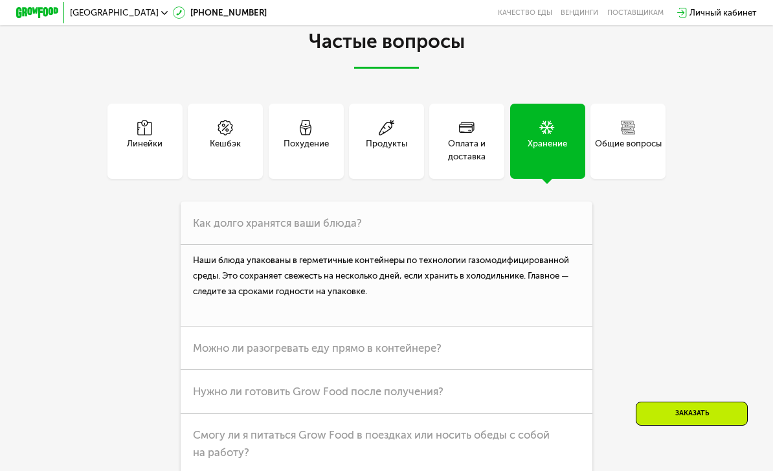
click at [550, 228] on h3 "Как долго хранятся ваши блюда?" at bounding box center [387, 222] width 412 height 43
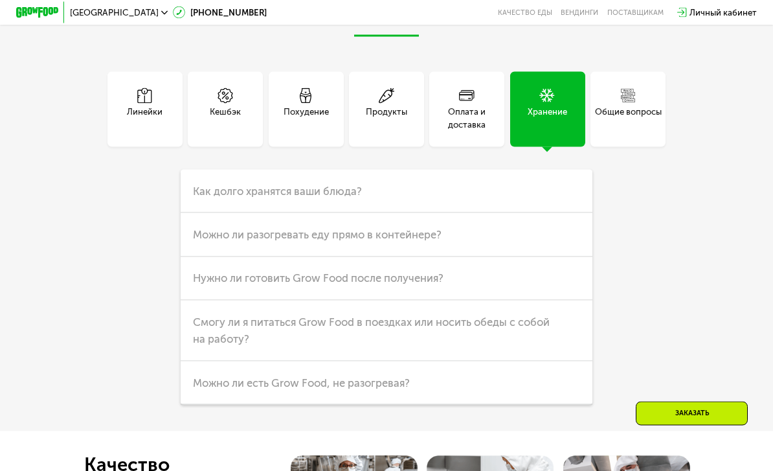
click at [635, 107] on div "Общие вопросы" at bounding box center [628, 119] width 67 height 26
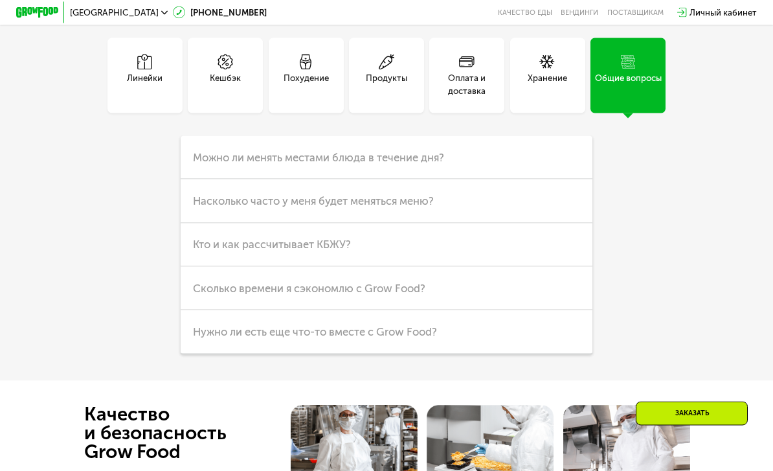
scroll to position [2863, 0]
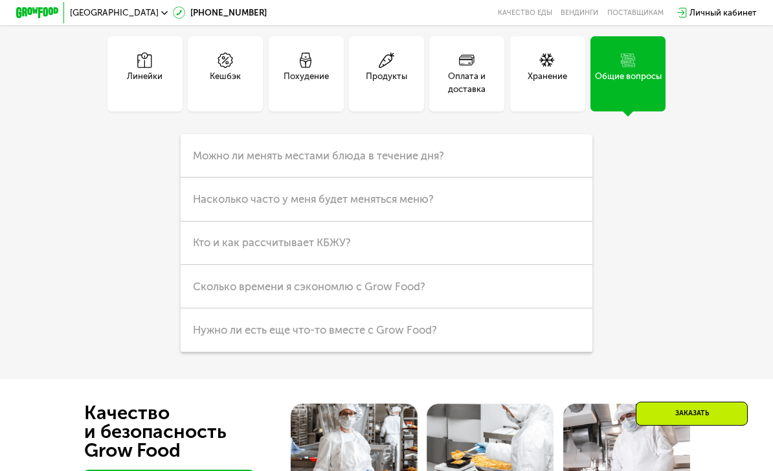
click at [504, 191] on h3 "Насколько часто у меня будет меняться меню?" at bounding box center [387, 198] width 412 height 43
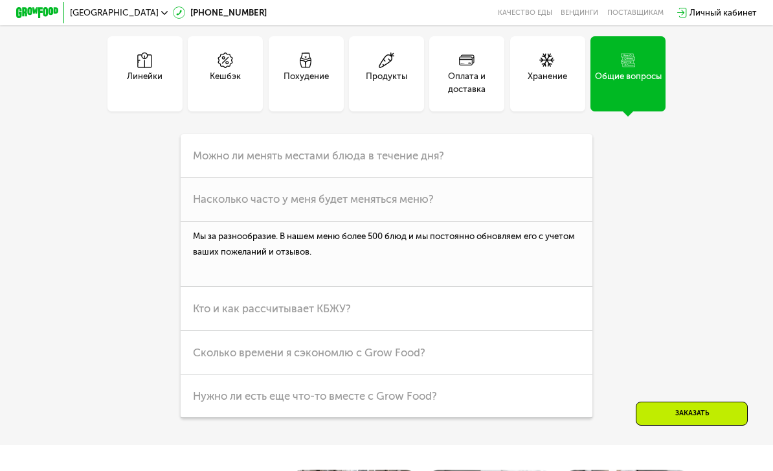
click at [504, 190] on h3 "Насколько часто у меня будет меняться меню?" at bounding box center [387, 198] width 412 height 43
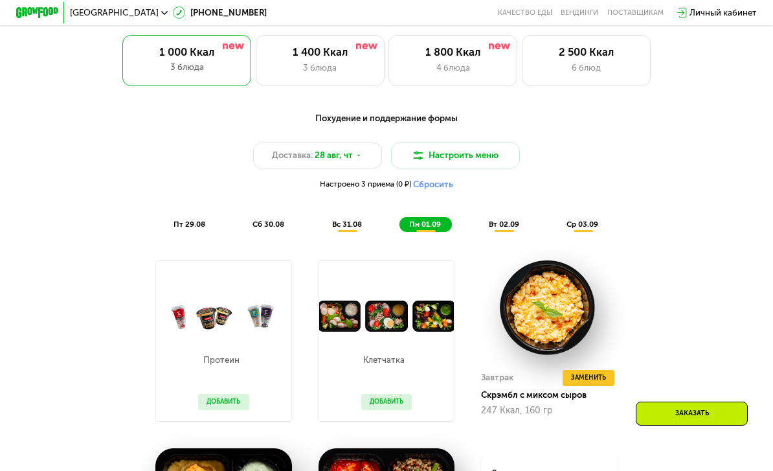
scroll to position [511, 0]
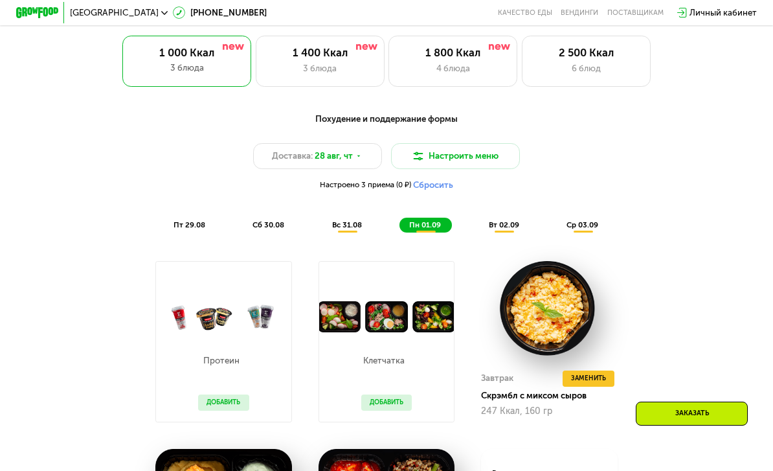
click at [489, 153] on button "Настроить меню" at bounding box center [455, 156] width 129 height 26
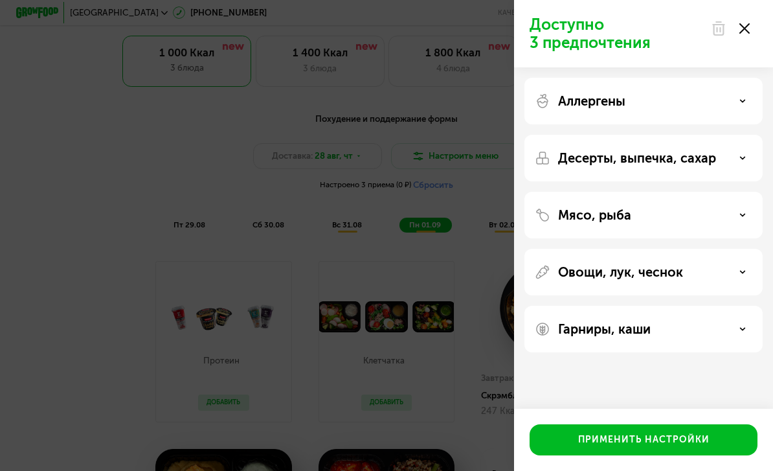
click at [708, 102] on div "Аллергены" at bounding box center [644, 101] width 218 height 16
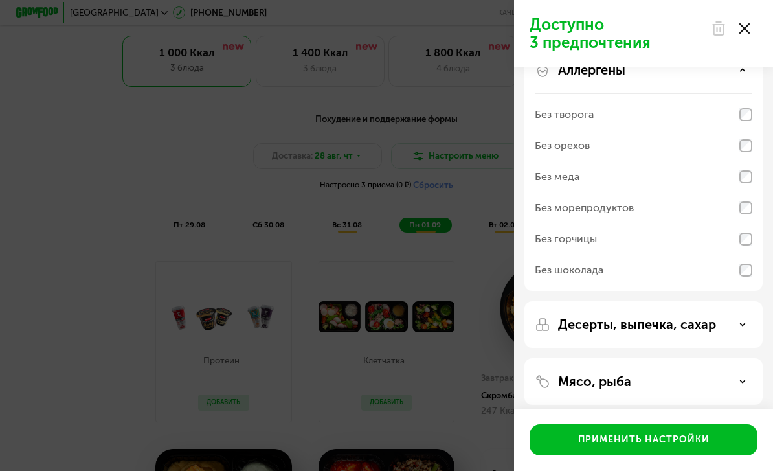
scroll to position [29, 0]
click at [651, 333] on p "Десерты, выпечка, сахар" at bounding box center [637, 327] width 158 height 16
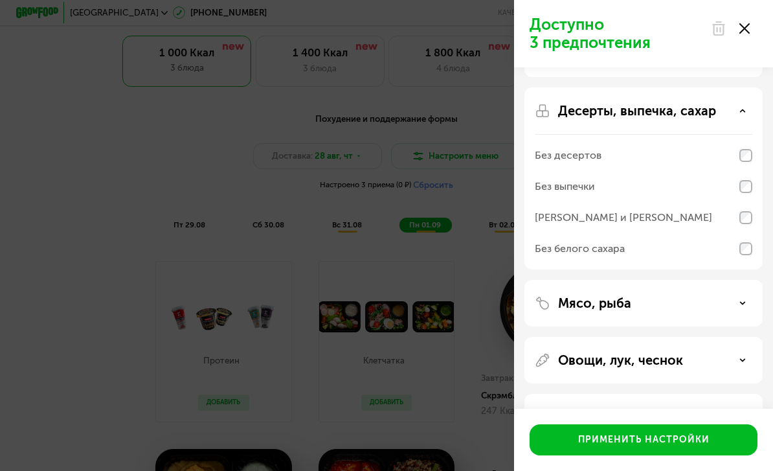
click at [653, 302] on div "Мясо, рыба" at bounding box center [644, 303] width 218 height 16
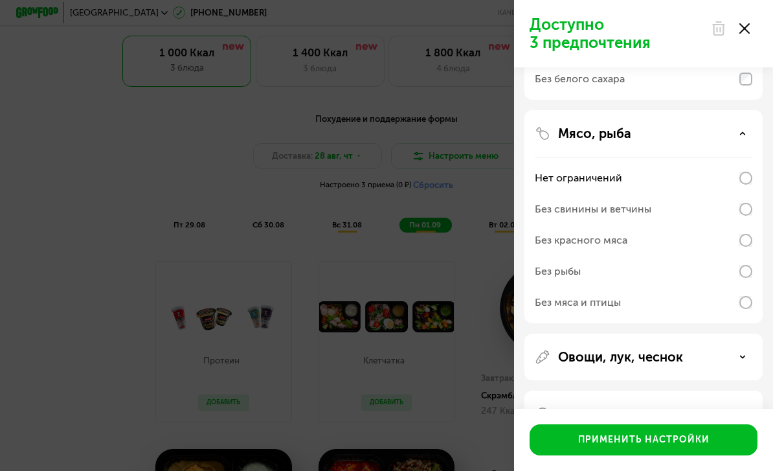
click at [648, 361] on p "Овощи, лук, чеснок" at bounding box center [620, 357] width 125 height 16
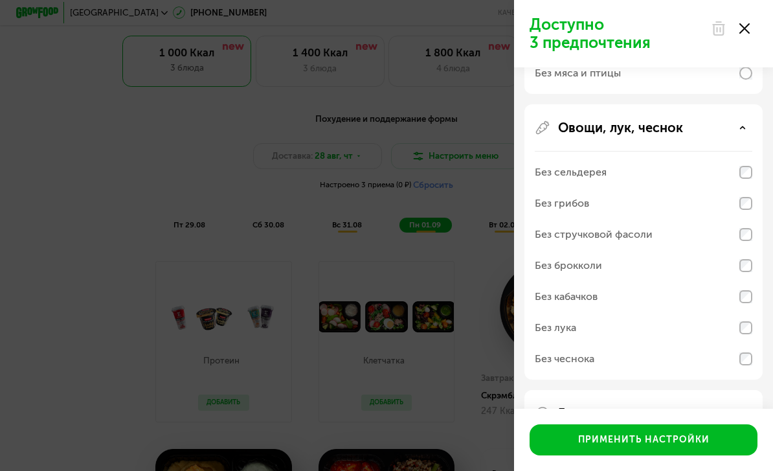
scroll to position [643, 0]
click at [713, 421] on div "Гарниры, каши" at bounding box center [644, 414] width 218 height 16
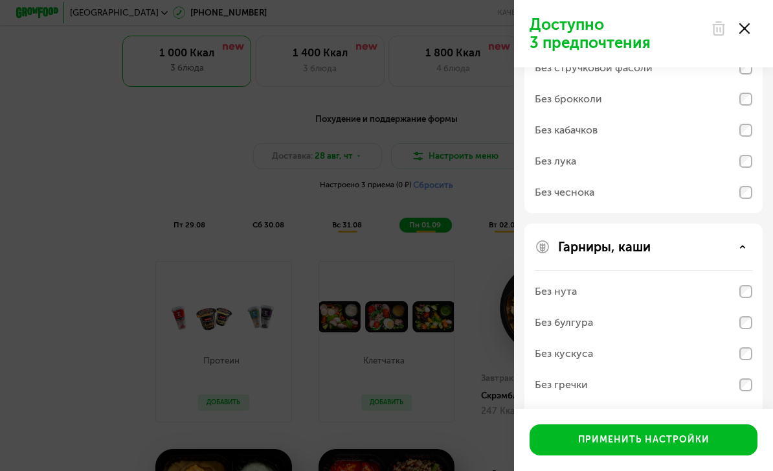
scroll to position [809, 0]
click at [747, 25] on icon at bounding box center [744, 28] width 10 height 10
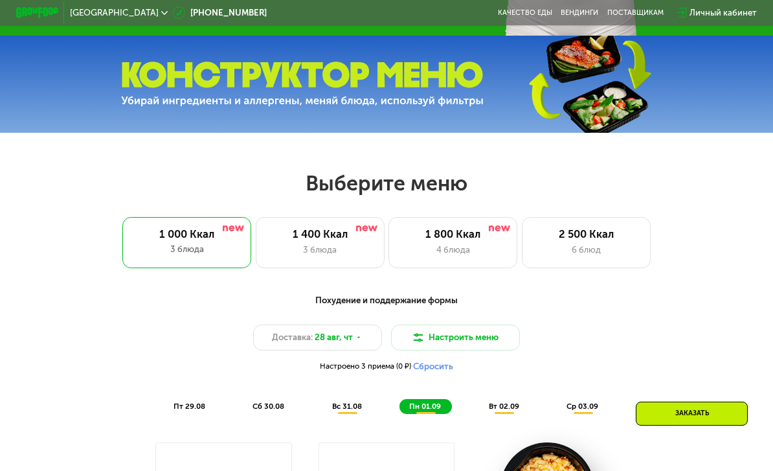
scroll to position [328, 0]
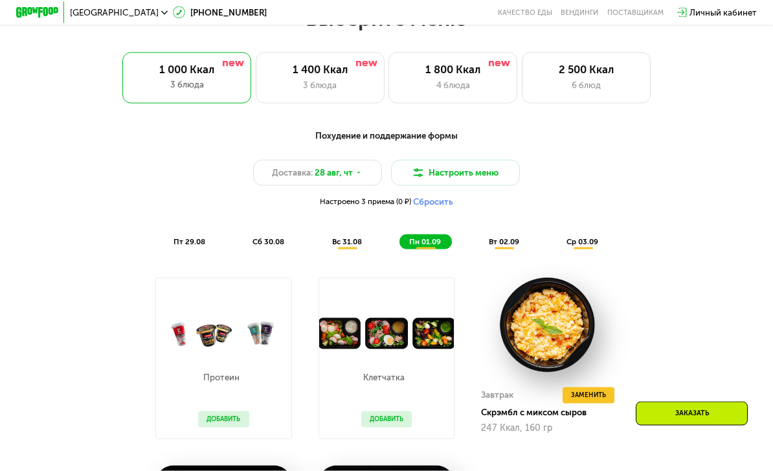
click at [499, 175] on button "Настроить меню" at bounding box center [455, 173] width 129 height 26
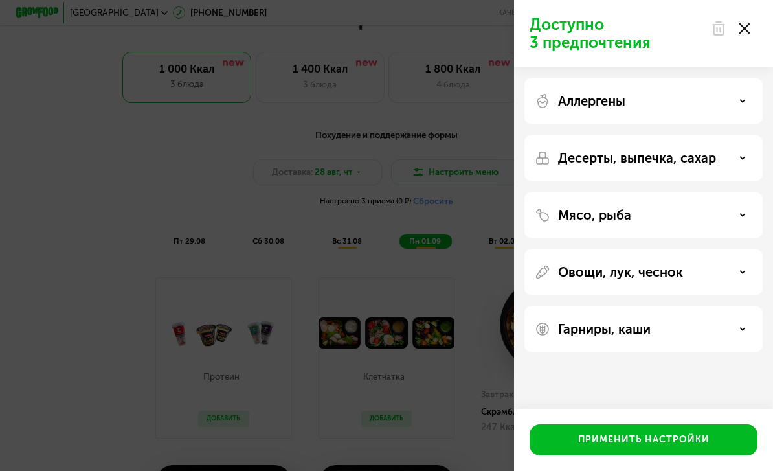
click at [620, 333] on p "Гарниры, каши" at bounding box center [604, 329] width 93 height 16
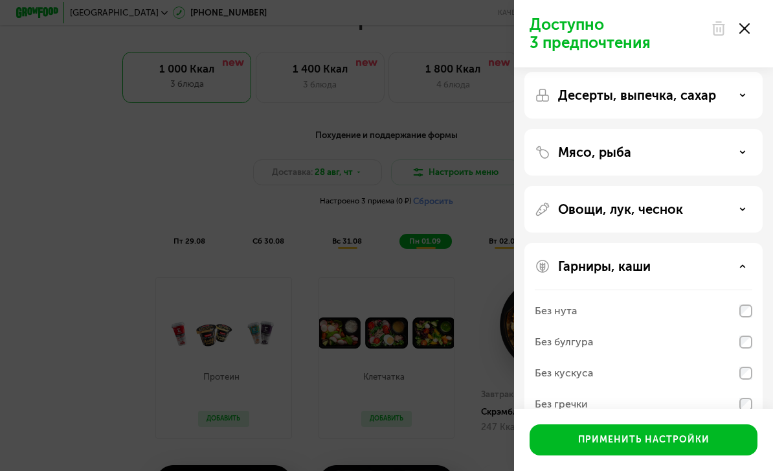
scroll to position [78, 0]
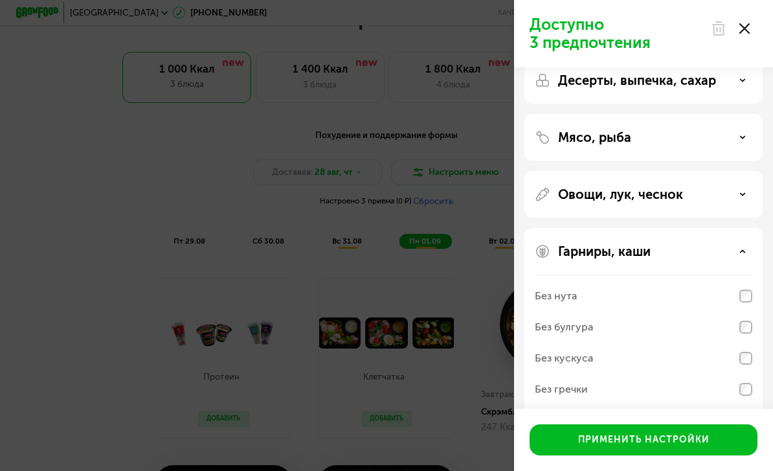
click at [640, 311] on div "Без нута" at bounding box center [644, 326] width 218 height 31
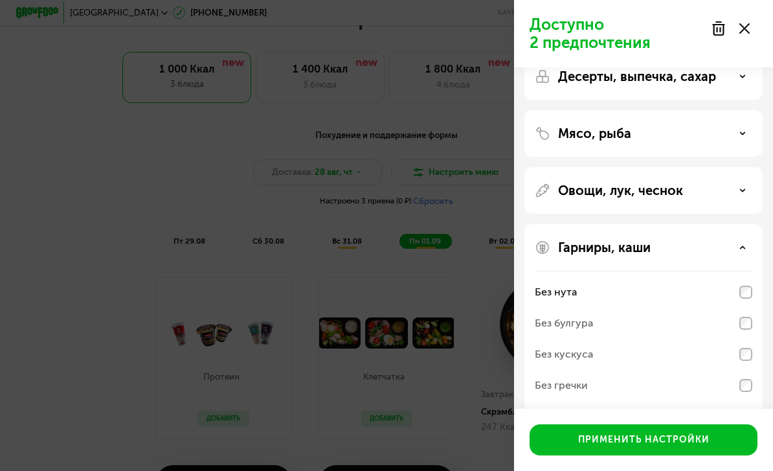
click at [692, 194] on div "Овощи, лук, чеснок" at bounding box center [644, 191] width 218 height 16
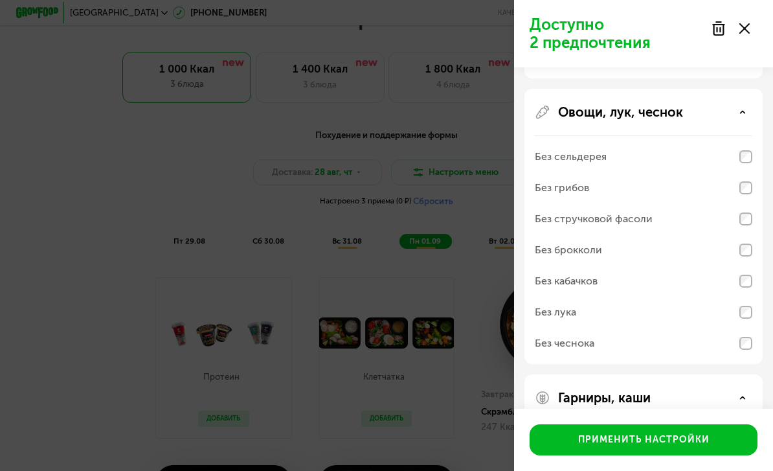
scroll to position [161, 0]
click at [611, 346] on div "Без чеснока" at bounding box center [644, 342] width 218 height 31
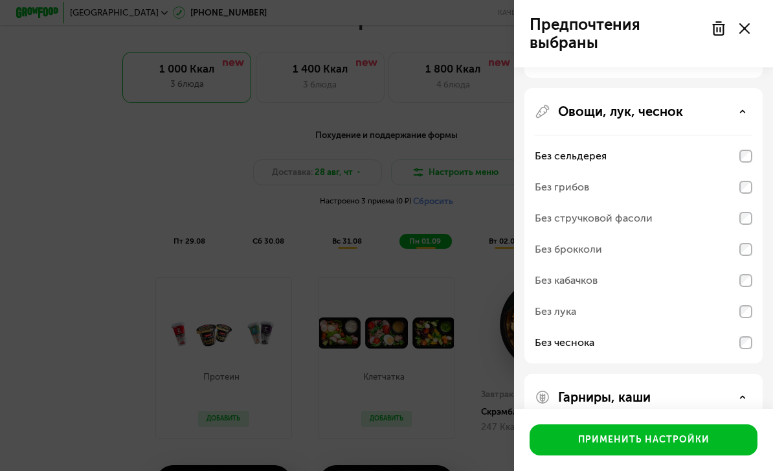
click at [706, 446] on div "Применить настройки" at bounding box center [643, 439] width 131 height 13
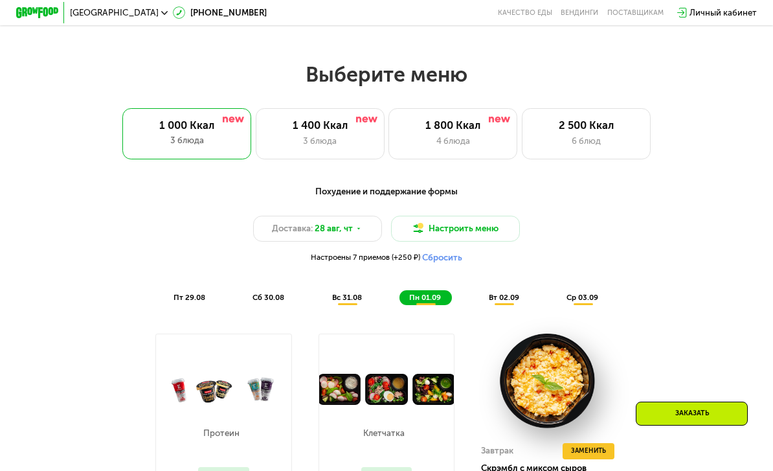
scroll to position [438, 0]
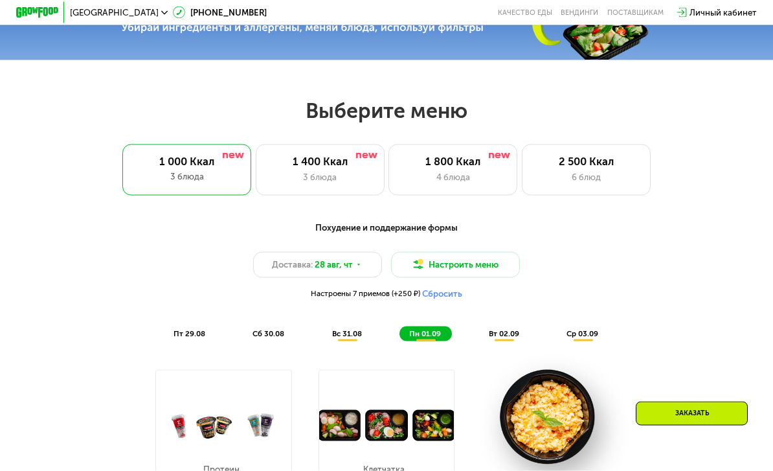
click at [459, 295] on button "Сбросить" at bounding box center [442, 294] width 40 height 11
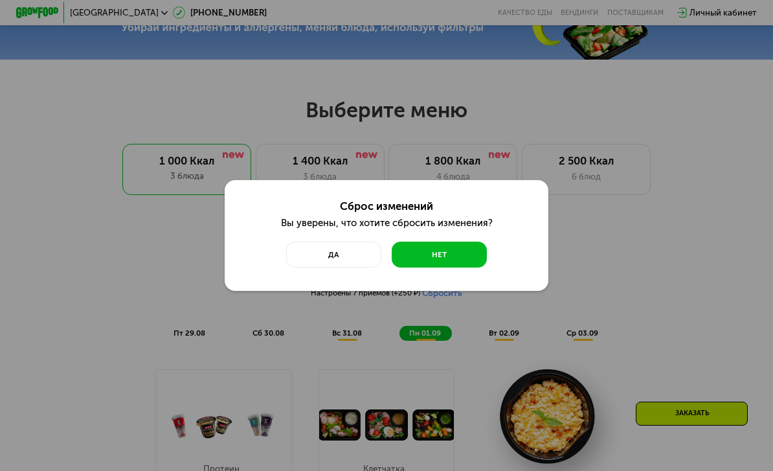
click at [358, 255] on button "Да" at bounding box center [333, 254] width 95 height 26
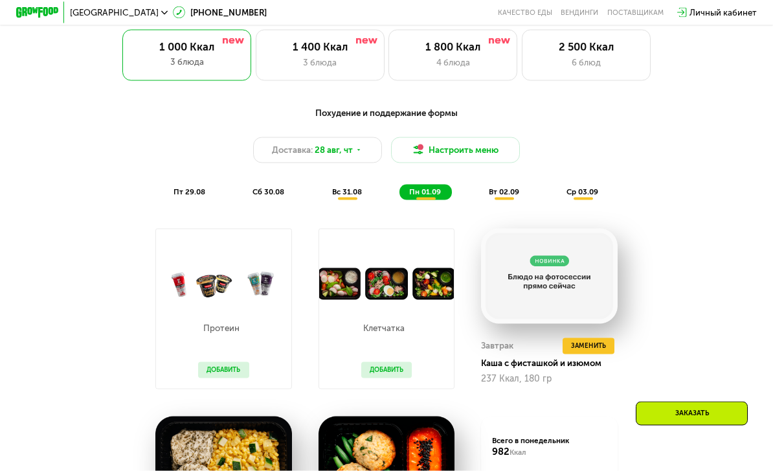
scroll to position [517, 0]
click at [481, 152] on button "Настроить меню" at bounding box center [455, 150] width 129 height 26
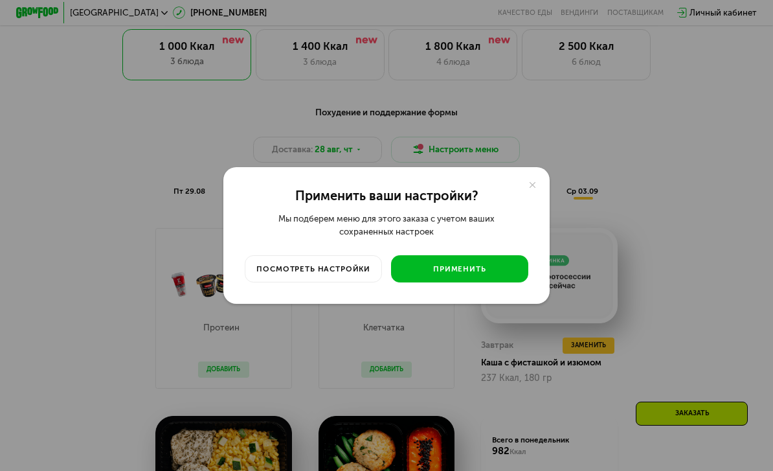
click at [540, 193] on div at bounding box center [532, 183] width 17 height 17
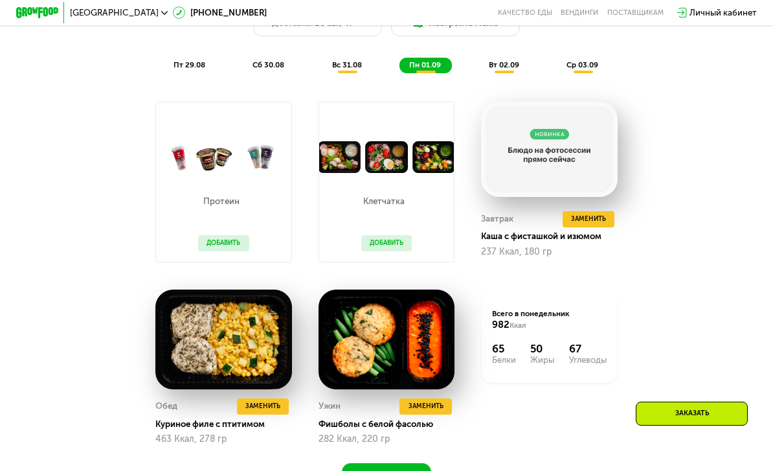
scroll to position [648, 0]
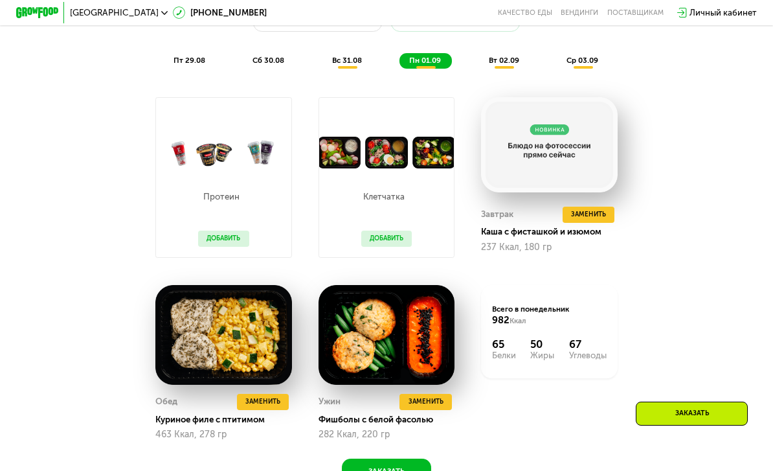
click at [595, 212] on span "Заменить" at bounding box center [588, 214] width 35 height 11
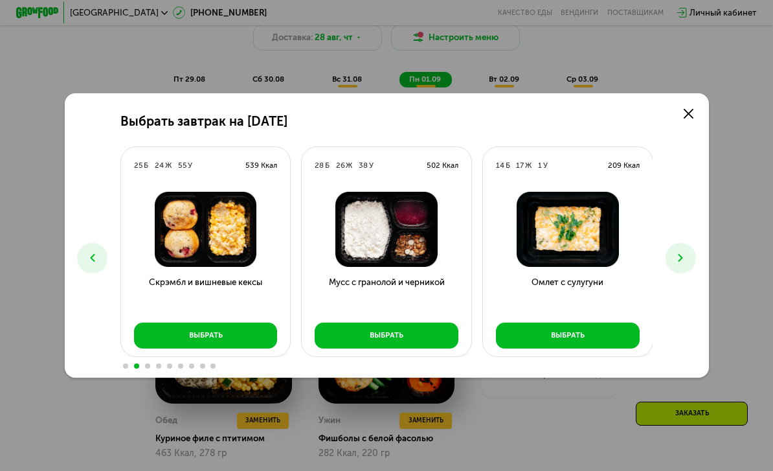
scroll to position [629, 0]
click at [246, 348] on button "Выбрать" at bounding box center [206, 335] width 144 height 26
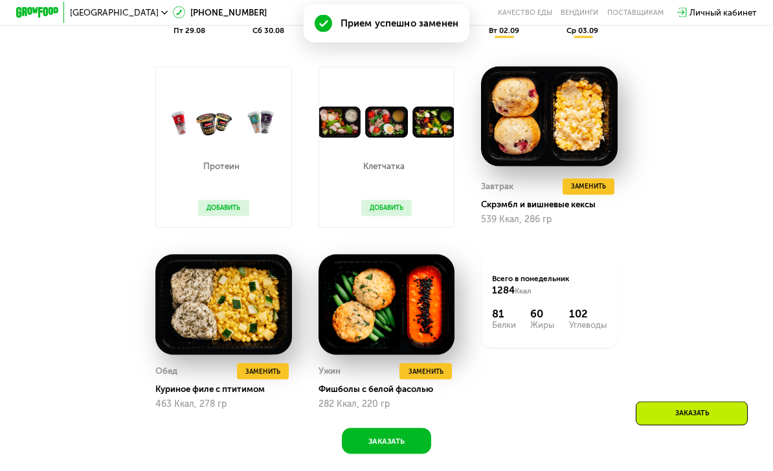
scroll to position [706, 0]
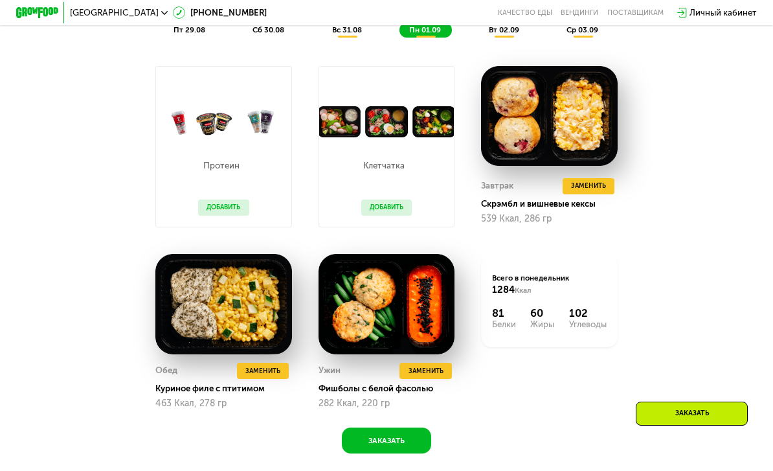
click at [280, 363] on button "Заменить" at bounding box center [263, 371] width 52 height 16
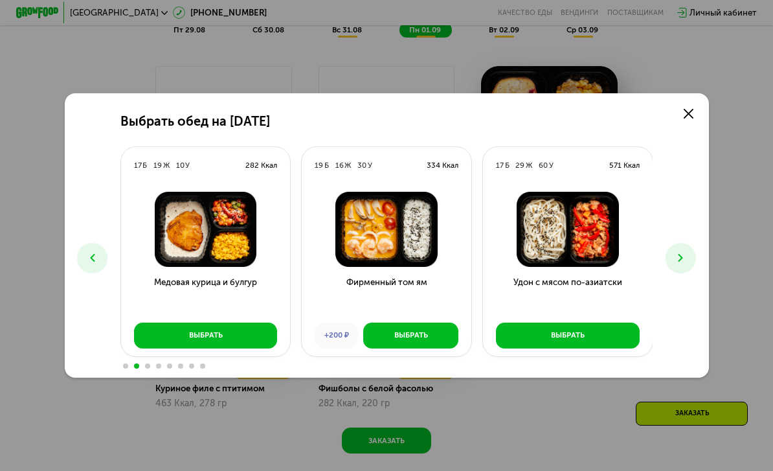
click at [271, 348] on button "Выбрать" at bounding box center [206, 335] width 144 height 26
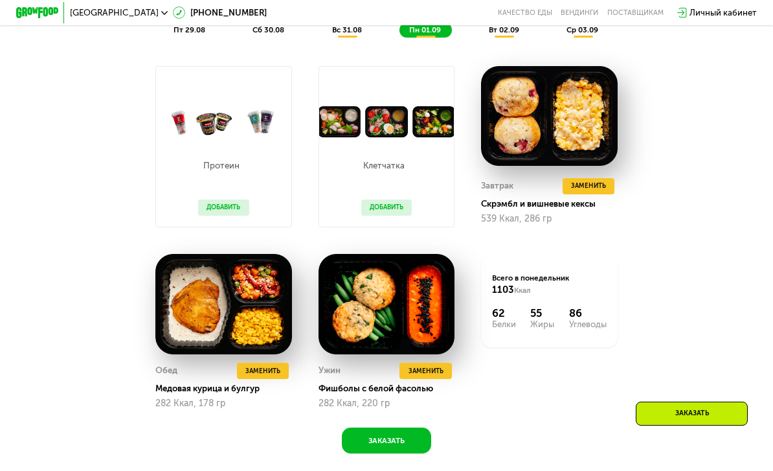
click at [434, 366] on span "Заменить" at bounding box center [426, 371] width 35 height 11
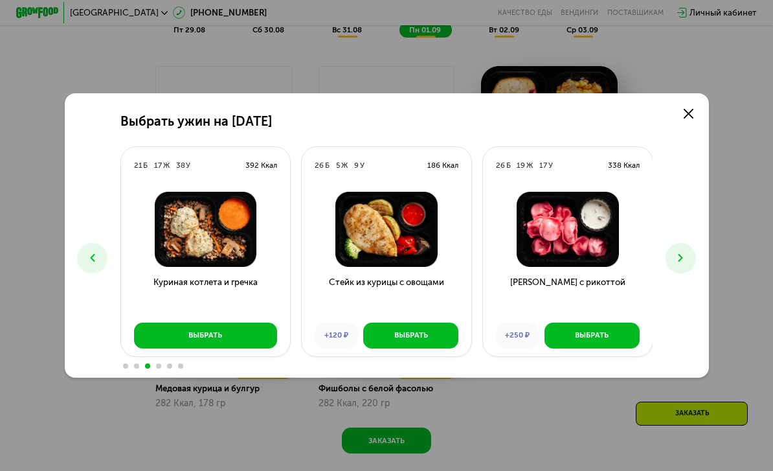
click at [261, 348] on button "Выбрать" at bounding box center [206, 335] width 144 height 26
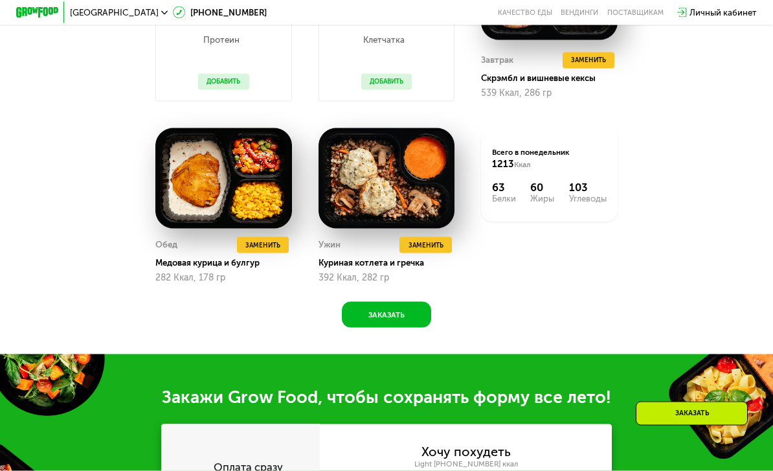
click at [410, 309] on button "Заказать" at bounding box center [386, 315] width 89 height 26
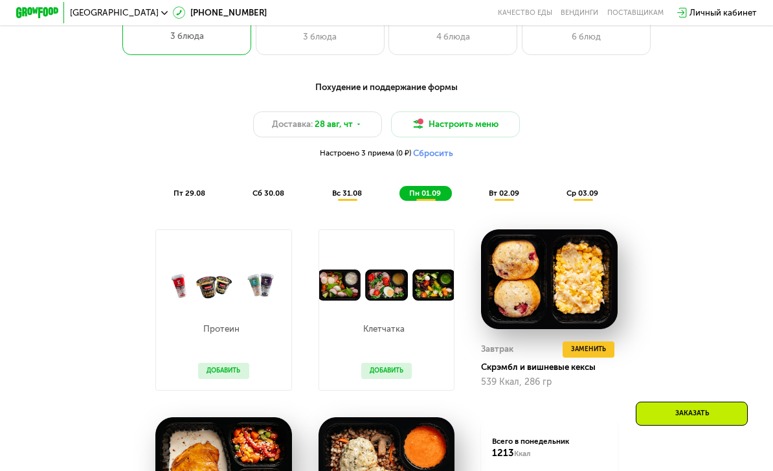
scroll to position [524, 0]
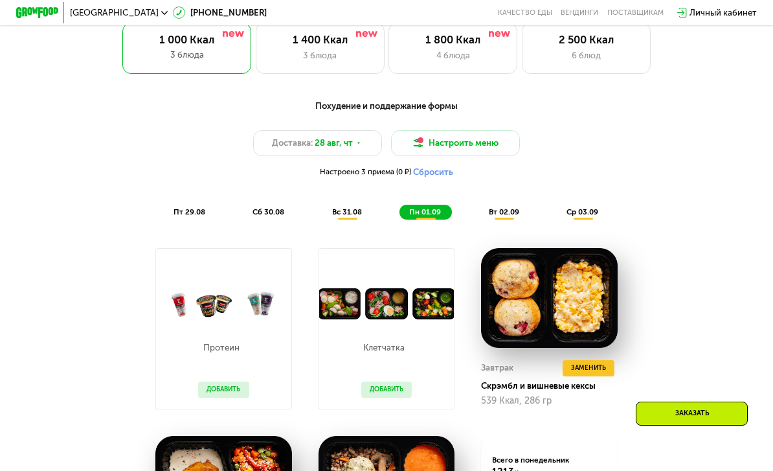
click at [506, 212] on span "вт 02.09" at bounding box center [504, 211] width 30 height 9
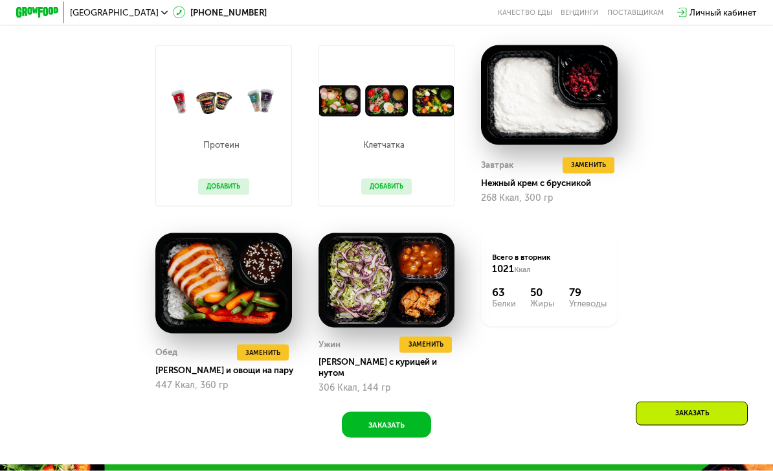
scroll to position [727, 0]
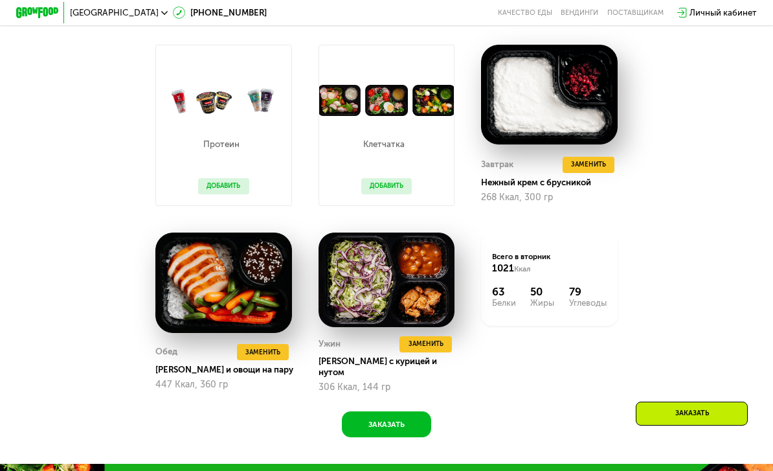
click at [435, 338] on button "Заменить" at bounding box center [425, 344] width 52 height 16
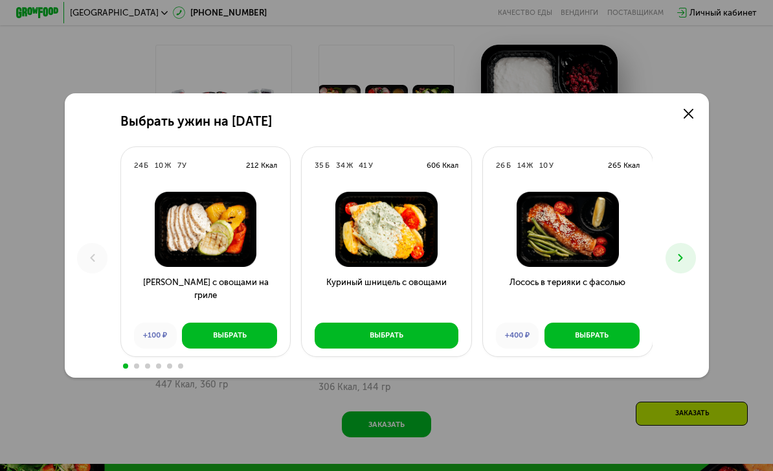
click at [438, 348] on button "Выбрать" at bounding box center [387, 335] width 144 height 26
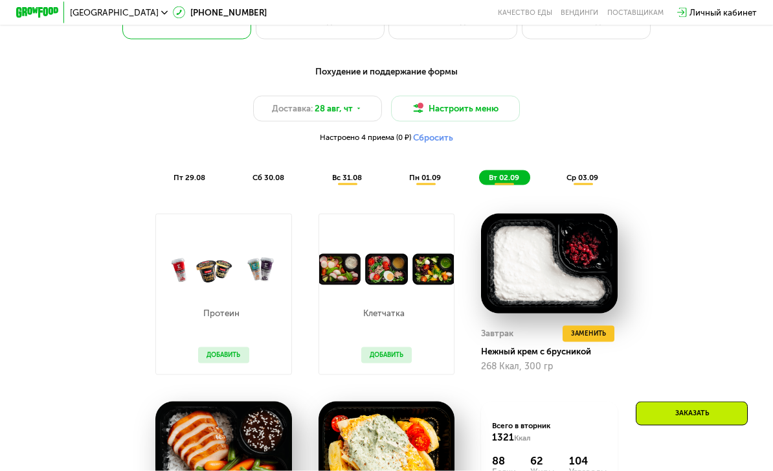
scroll to position [559, 0]
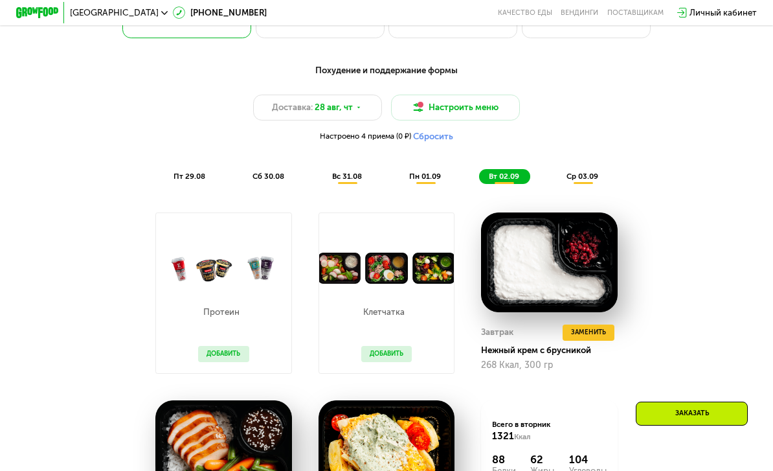
click at [479, 174] on div "пн 01.09" at bounding box center [504, 176] width 51 height 15
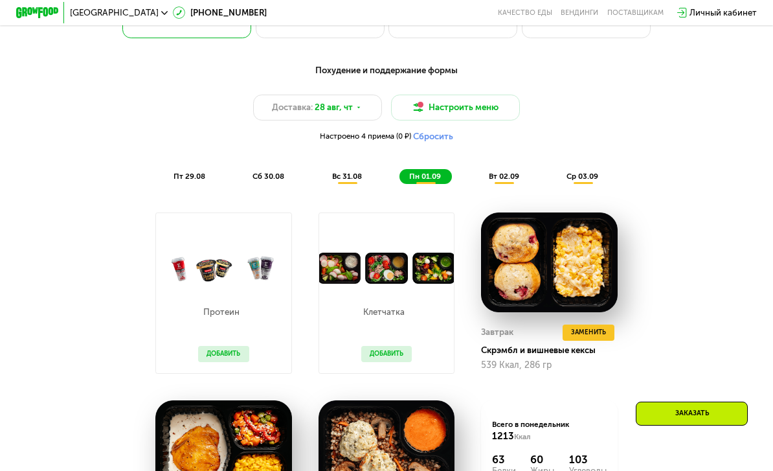
click at [581, 174] on span "ср 03.09" at bounding box center [582, 176] width 32 height 9
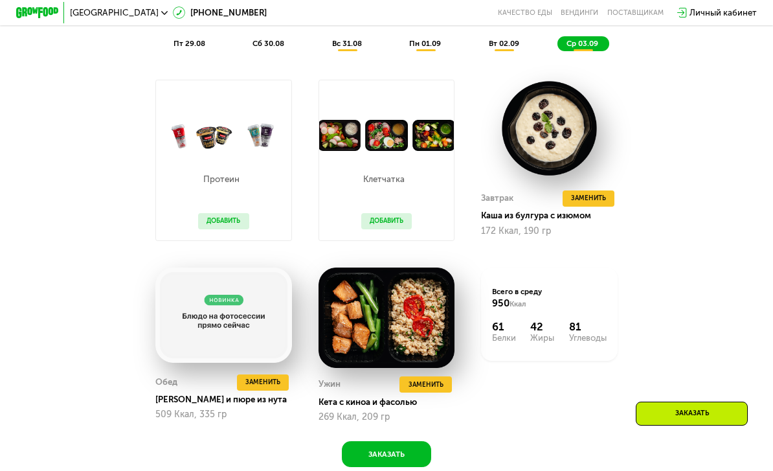
scroll to position [699, 0]
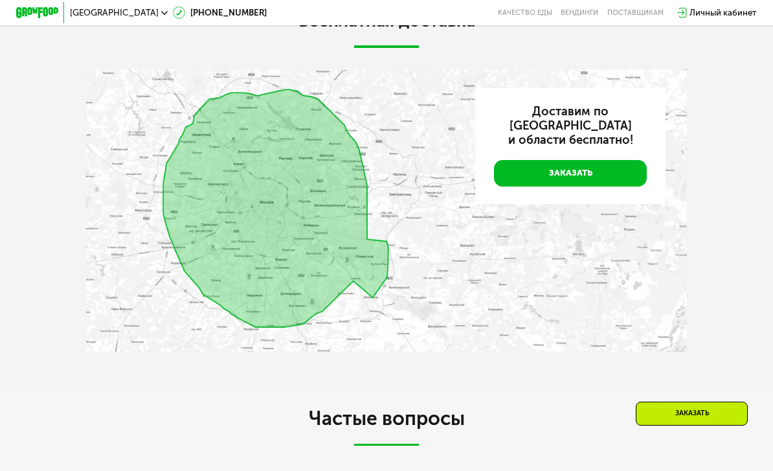
scroll to position [2416, 0]
